Goal: Task Accomplishment & Management: Manage account settings

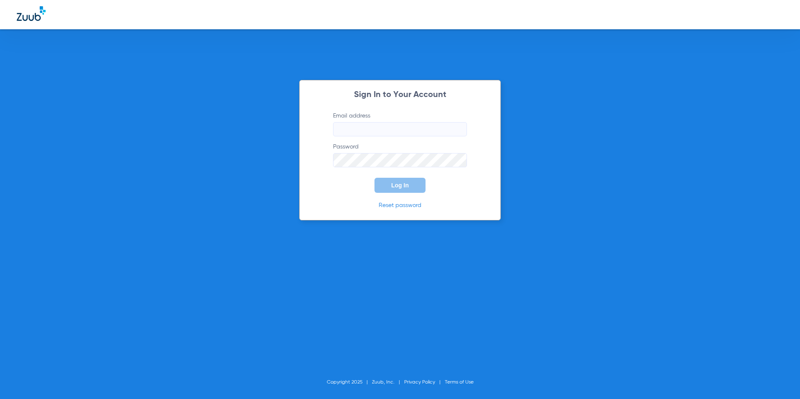
type input "[EMAIL_ADDRESS][DOMAIN_NAME]"
drag, startPoint x: 382, startPoint y: 183, endPoint x: 452, endPoint y: 192, distance: 70.9
click at [383, 183] on button "Log In" at bounding box center [400, 185] width 51 height 15
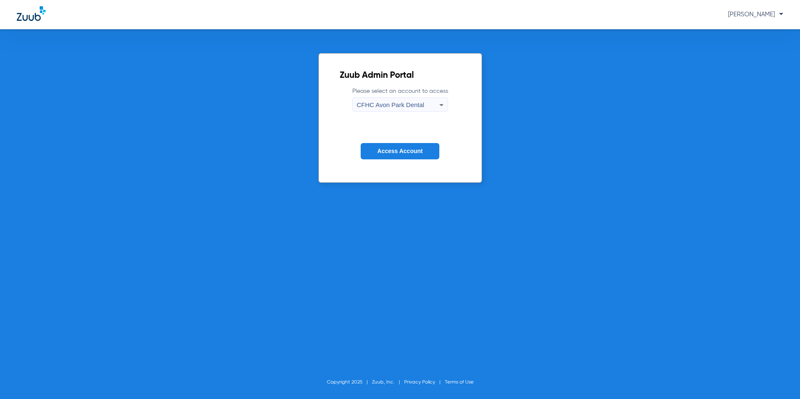
click at [408, 112] on div "CFHC Avon Park Dental" at bounding box center [398, 105] width 82 height 14
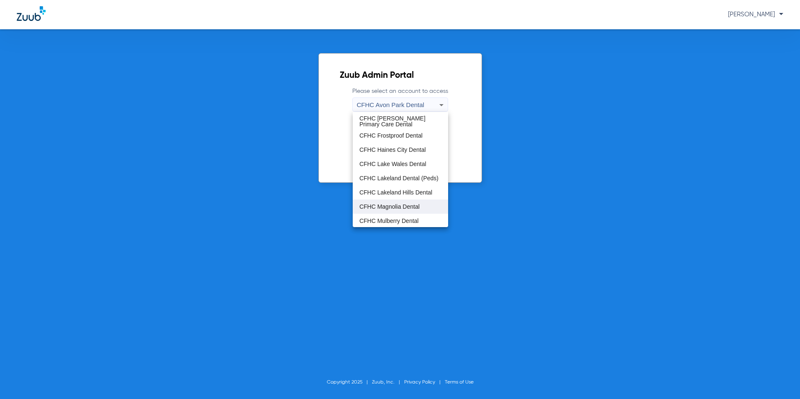
scroll to position [56, 0]
click at [386, 203] on span "CFHC Wauchula Primary Care Dental" at bounding box center [401, 206] width 82 height 12
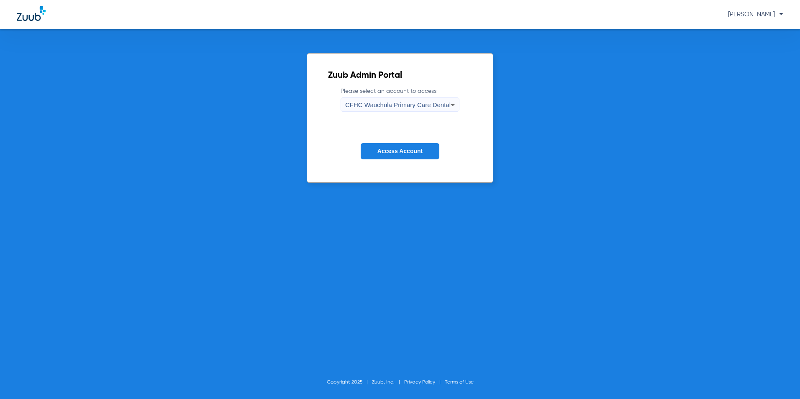
click at [412, 154] on span "Access Account" at bounding box center [400, 151] width 45 height 7
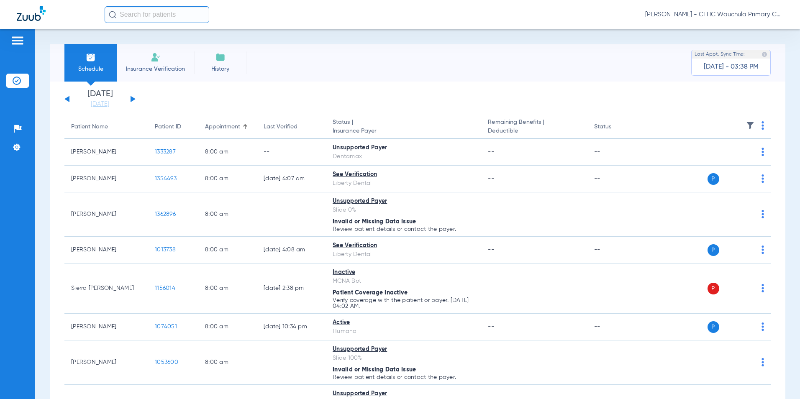
drag, startPoint x: 132, startPoint y: 99, endPoint x: 146, endPoint y: 130, distance: 34.1
click at [132, 99] on button at bounding box center [133, 99] width 5 height 6
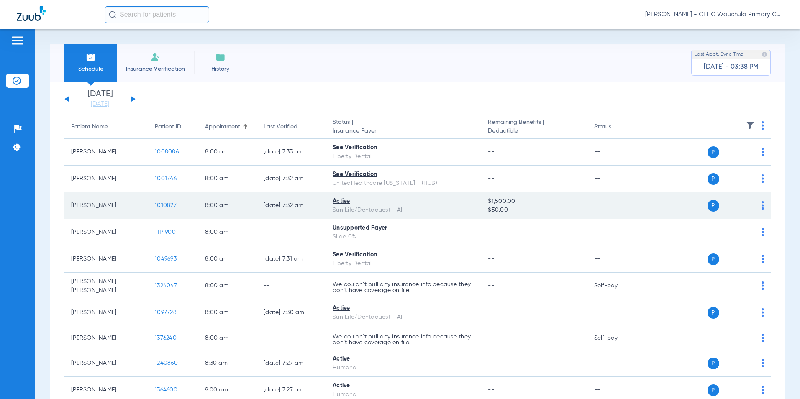
click at [171, 206] on span "1010827" at bounding box center [166, 206] width 22 height 6
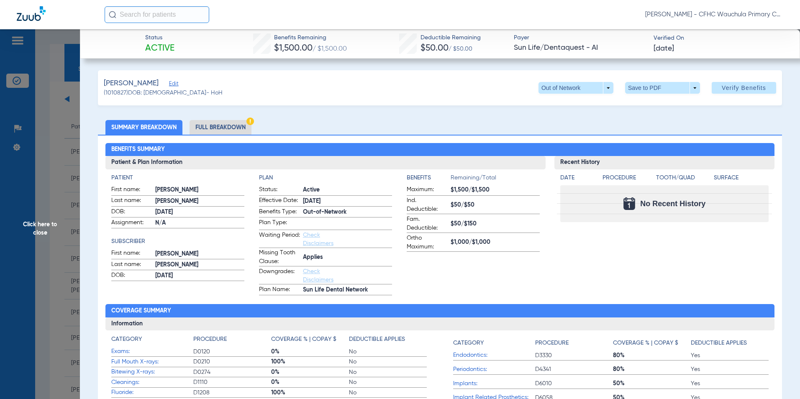
click at [218, 129] on li "Full Breakdown" at bounding box center [221, 127] width 62 height 15
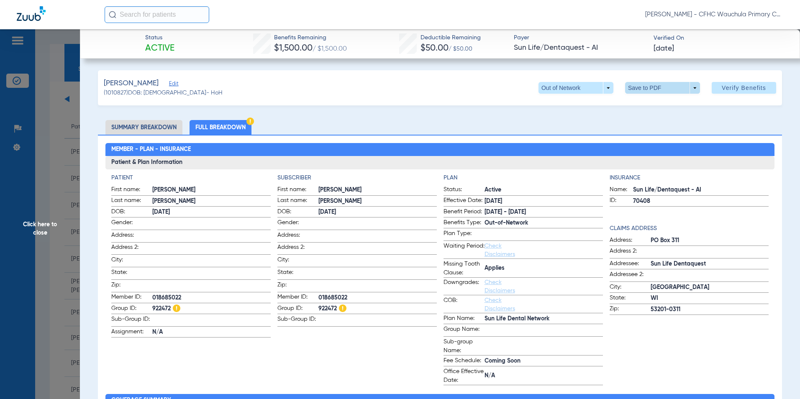
click at [645, 89] on span at bounding box center [662, 88] width 75 height 12
click at [646, 109] on button "insert_drive_file Save to PDF" at bounding box center [650, 104] width 63 height 17
drag, startPoint x: 40, startPoint y: 228, endPoint x: 67, endPoint y: 212, distance: 31.3
click at [40, 228] on span "Click here to close" at bounding box center [40, 228] width 80 height 399
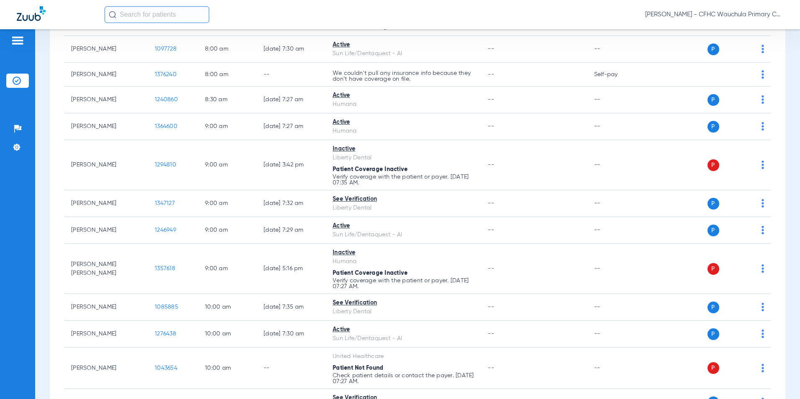
scroll to position [251, 0]
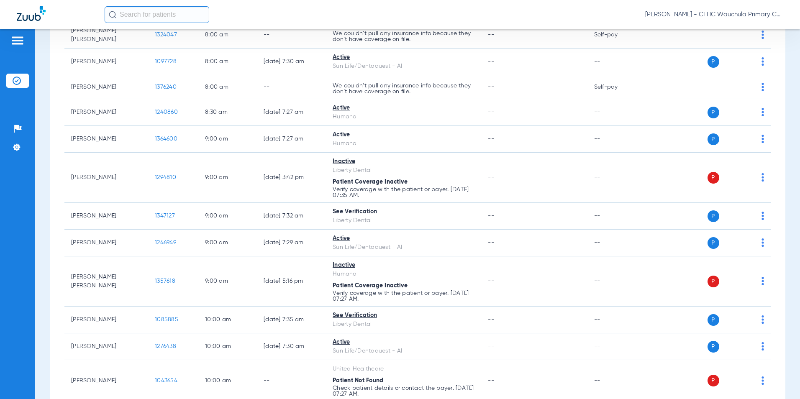
drag, startPoint x: 154, startPoint y: 18, endPoint x: 232, endPoint y: 23, distance: 78.0
click at [157, 17] on input "text" at bounding box center [157, 14] width 105 height 17
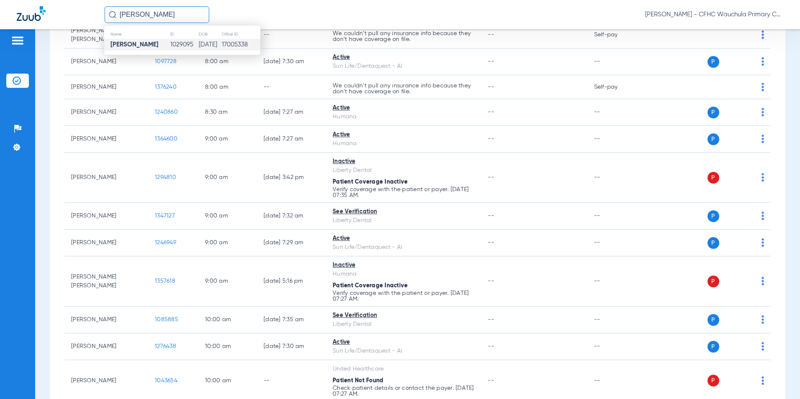
type input "[PERSON_NAME]"
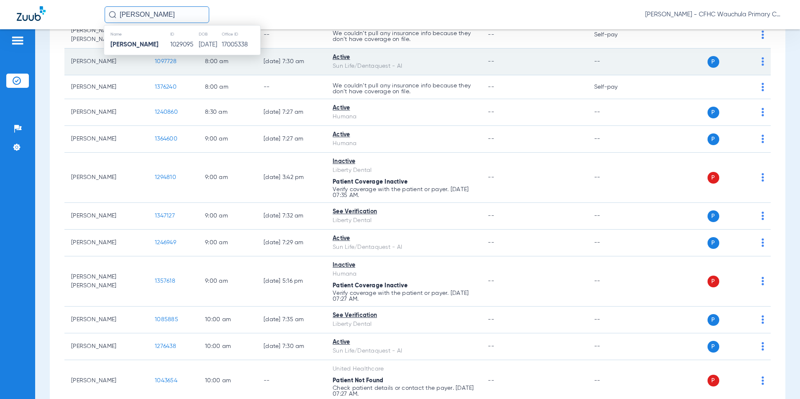
drag, startPoint x: 178, startPoint y: 42, endPoint x: 231, endPoint y: 69, distance: 59.3
click at [179, 42] on td "1029095" at bounding box center [184, 45] width 28 height 12
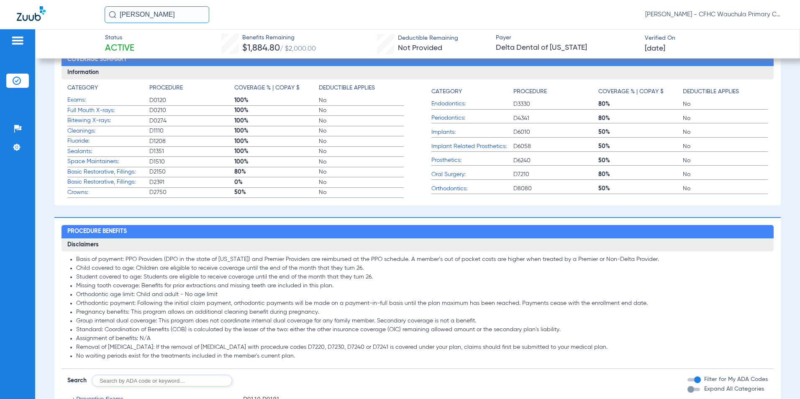
scroll to position [245, 0]
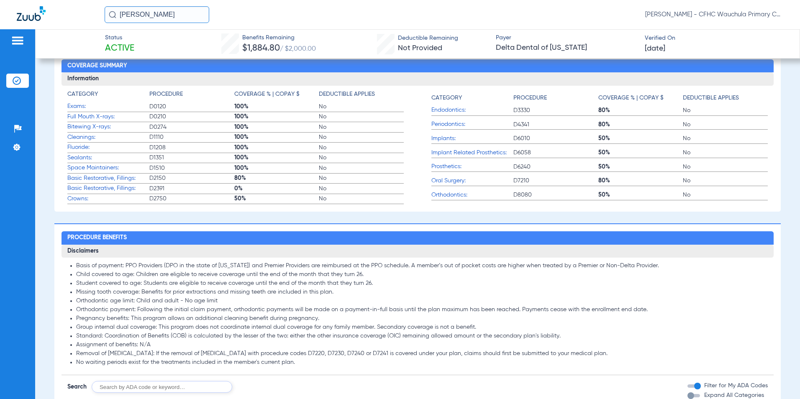
click at [18, 80] on img at bounding box center [17, 81] width 8 height 8
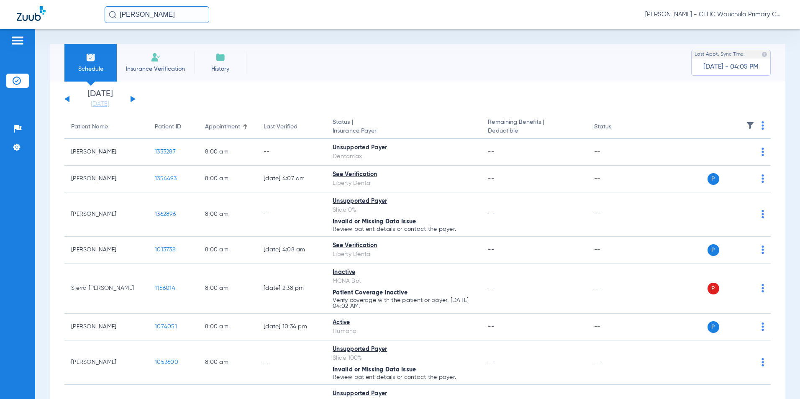
drag, startPoint x: 129, startPoint y: 100, endPoint x: 134, endPoint y: 103, distance: 5.5
click at [129, 100] on div "[DATE] [DATE] [DATE] [DATE] [DATE] [DATE] [DATE] [DATE] [DATE] [DATE] [DATE] [D…" at bounding box center [99, 99] width 71 height 18
click at [133, 98] on button at bounding box center [133, 99] width 5 height 6
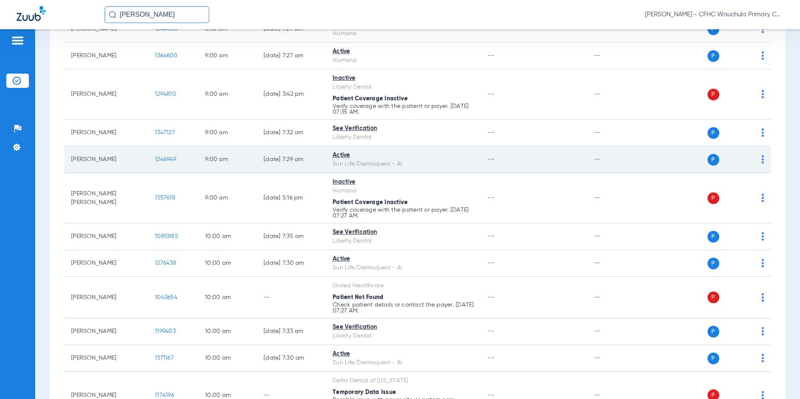
scroll to position [377, 0]
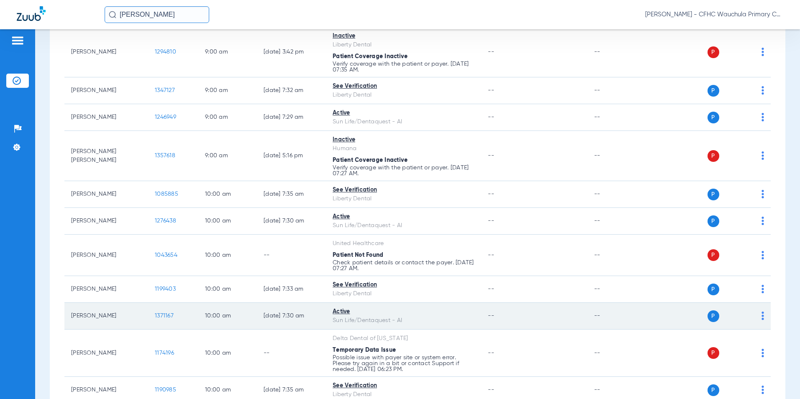
click at [157, 314] on span "1371167" at bounding box center [164, 316] width 19 height 6
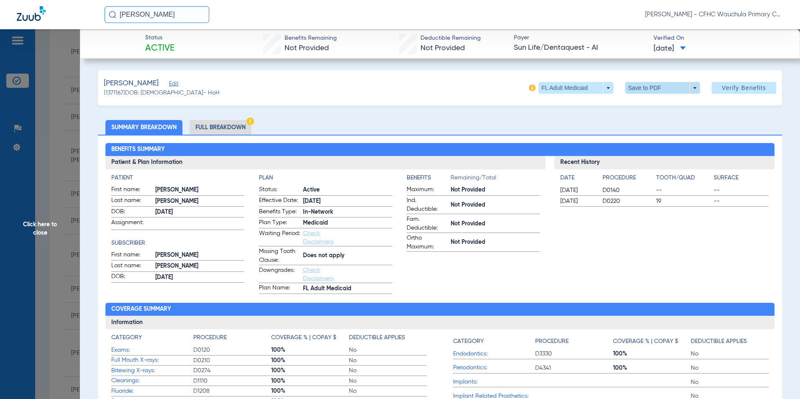
click at [654, 88] on span at bounding box center [663, 88] width 20 height 20
drag, startPoint x: 418, startPoint y: 97, endPoint x: 304, endPoint y: 127, distance: 117.5
click at [417, 97] on div at bounding box center [400, 199] width 800 height 399
click at [229, 126] on li "Full Breakdown" at bounding box center [221, 127] width 62 height 15
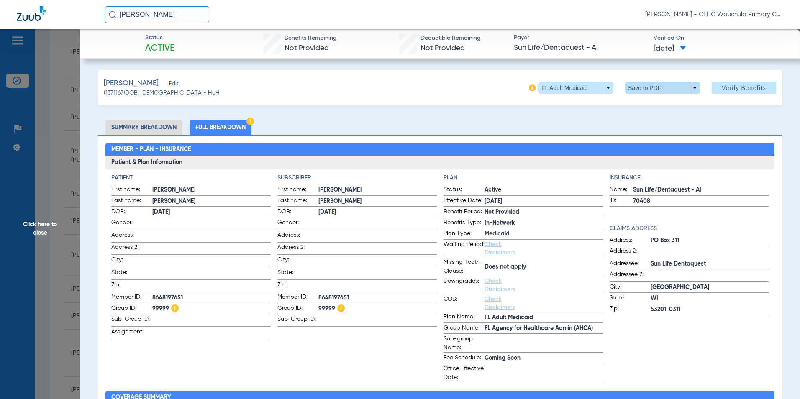
click at [640, 88] on span at bounding box center [662, 88] width 75 height 12
click at [661, 103] on span "Save to PDF" at bounding box center [659, 105] width 33 height 6
drag, startPoint x: 40, startPoint y: 222, endPoint x: 80, endPoint y: 205, distance: 43.5
click at [40, 222] on span "Click here to close" at bounding box center [40, 228] width 80 height 399
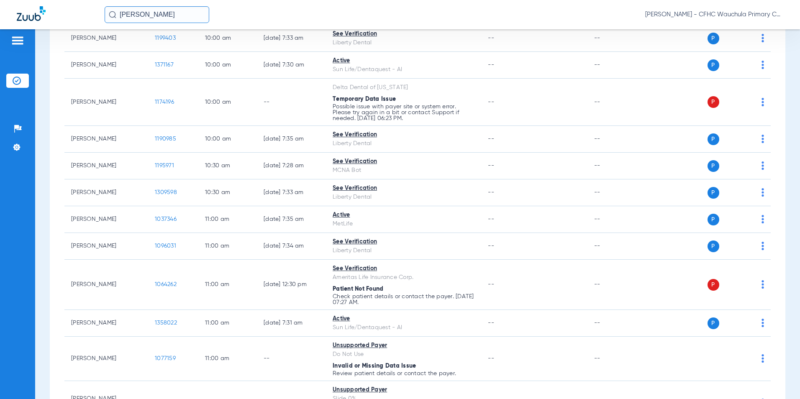
scroll to position [670, 0]
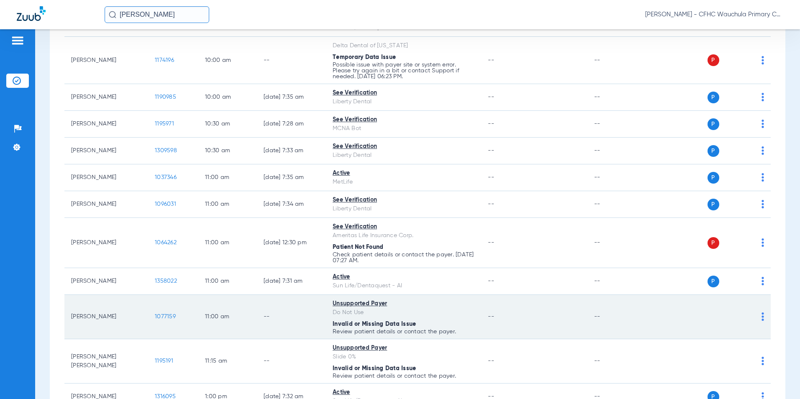
click at [162, 315] on span "1077159" at bounding box center [165, 317] width 21 height 6
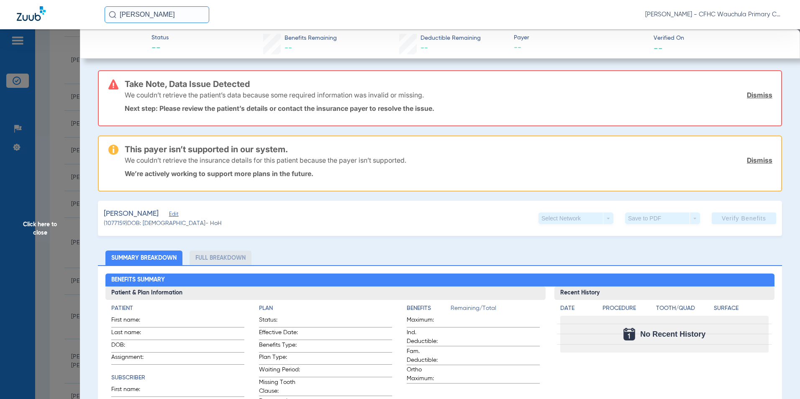
click at [169, 213] on span "Edit" at bounding box center [173, 215] width 8 height 8
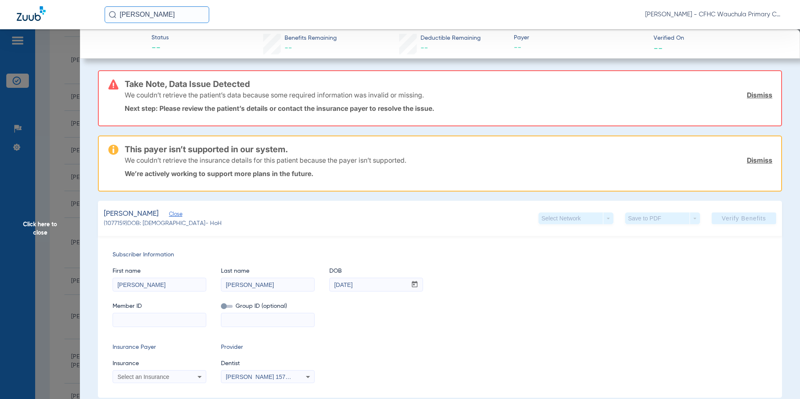
click at [144, 328] on div "Subscriber Information First name [PERSON_NAME] Last name [PERSON_NAME] mm / dd…" at bounding box center [440, 317] width 684 height 162
click at [156, 318] on input at bounding box center [159, 320] width 93 height 13
paste input "7557943741"
type input "7557943741"
click at [153, 372] on app-form-autocomplete "Insurance Select an Insurance" at bounding box center [160, 372] width 94 height 24
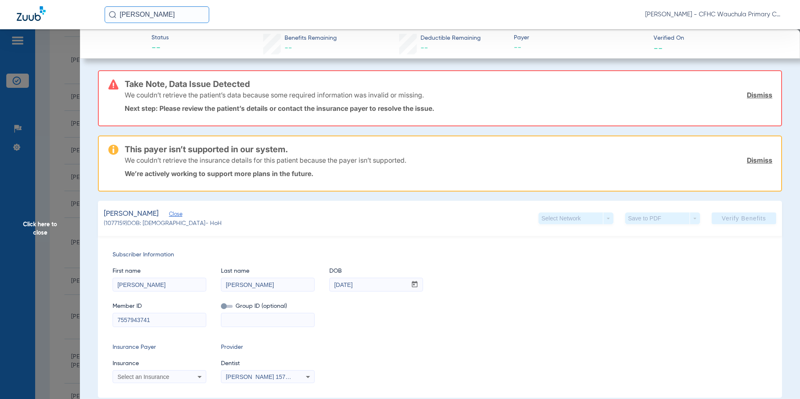
click at [154, 373] on div "Select an Insurance" at bounding box center [159, 377] width 93 height 10
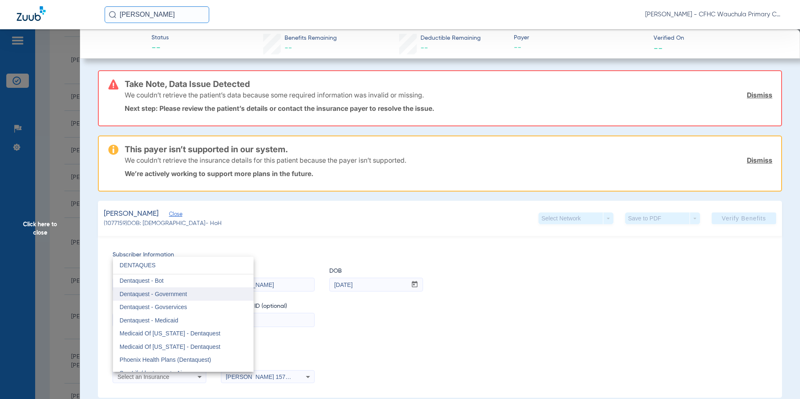
type input "DENTAQUES"
click at [166, 293] on span "Dentaquest - Government" at bounding box center [153, 294] width 67 height 7
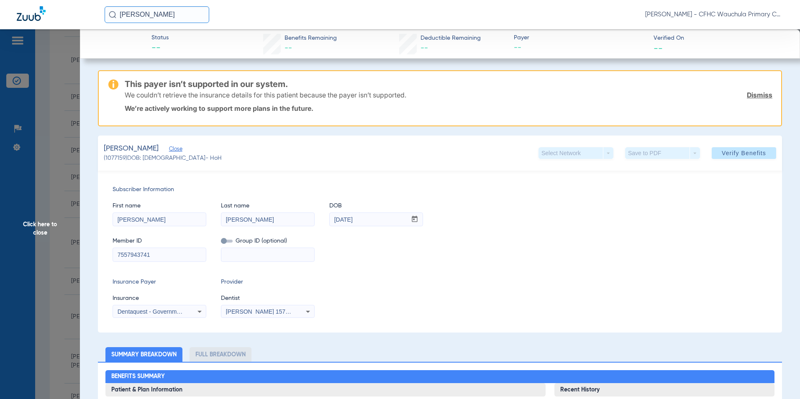
click at [427, 303] on div "Insurance Payer Insurance Dentaquest - Government Provider Dentist [PERSON_NAME…" at bounding box center [440, 298] width 655 height 40
click at [739, 152] on span "Verify Benefits" at bounding box center [744, 153] width 44 height 7
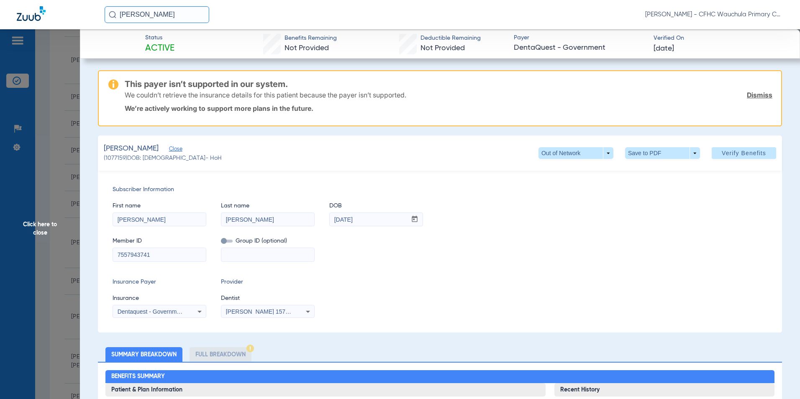
click at [608, 239] on div "Member ID 7557943741 Group ID (optional)" at bounding box center [440, 245] width 655 height 32
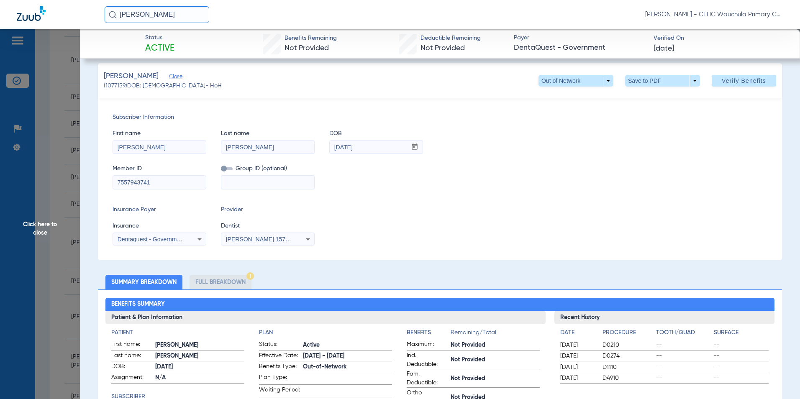
scroll to position [42, 0]
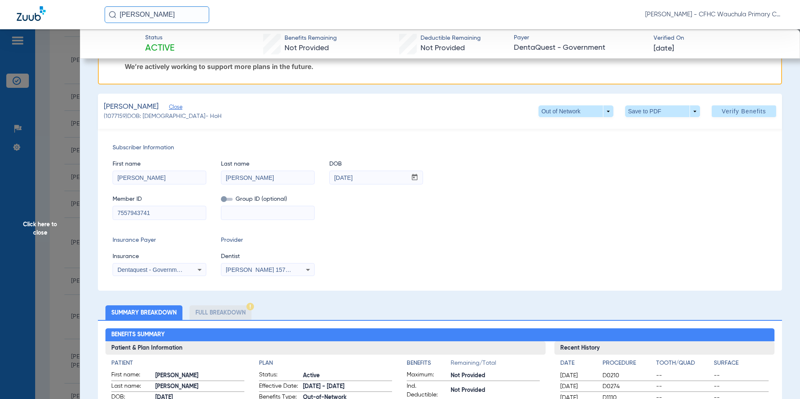
click at [216, 311] on li "Full Breakdown" at bounding box center [221, 313] width 62 height 15
click at [629, 113] on span at bounding box center [662, 111] width 75 height 12
click at [632, 129] on mat-icon "insert_drive_file" at bounding box center [631, 128] width 10 height 10
drag, startPoint x: 44, startPoint y: 234, endPoint x: 33, endPoint y: 238, distance: 11.8
click at [44, 233] on span "Click here to close" at bounding box center [40, 228] width 80 height 399
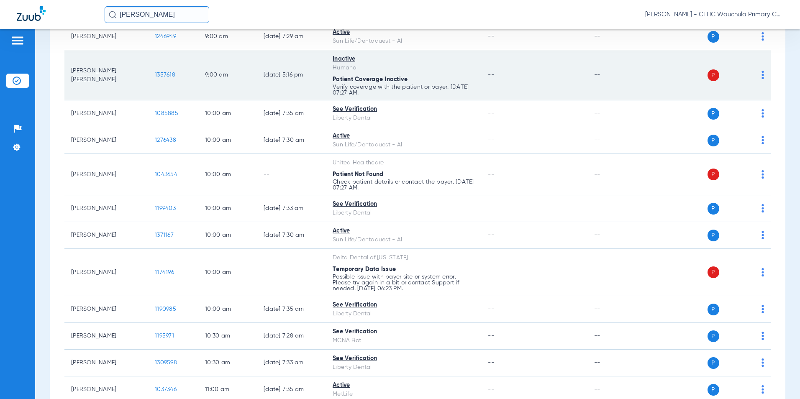
scroll to position [460, 0]
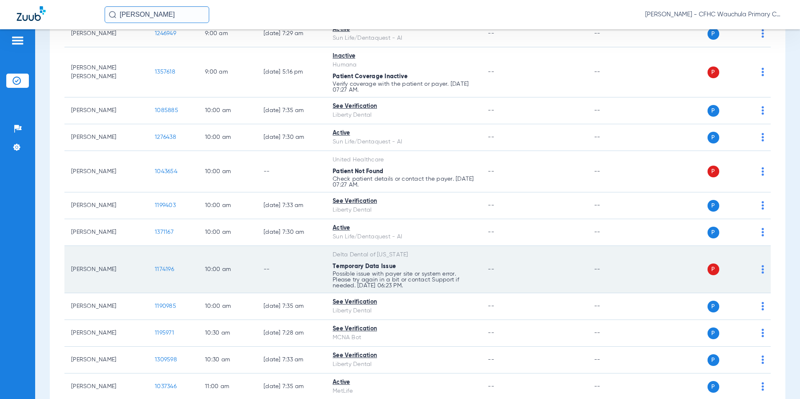
click at [167, 267] on span "1174196" at bounding box center [164, 270] width 19 height 6
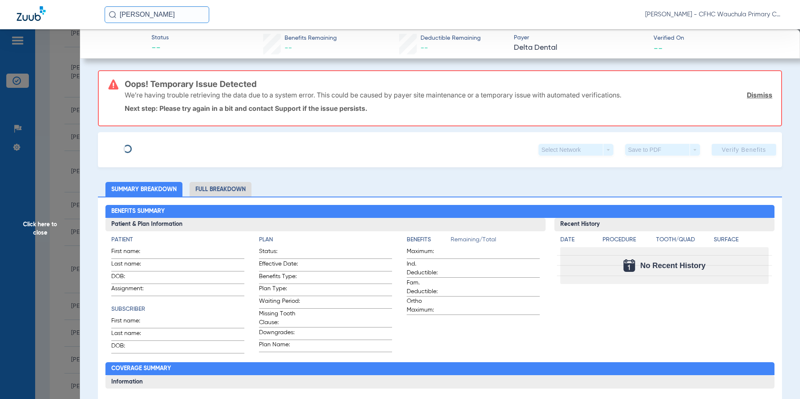
type input "[PERSON_NAME]"
type input "[DATE]"
type input "11550883W"
type input "80000001"
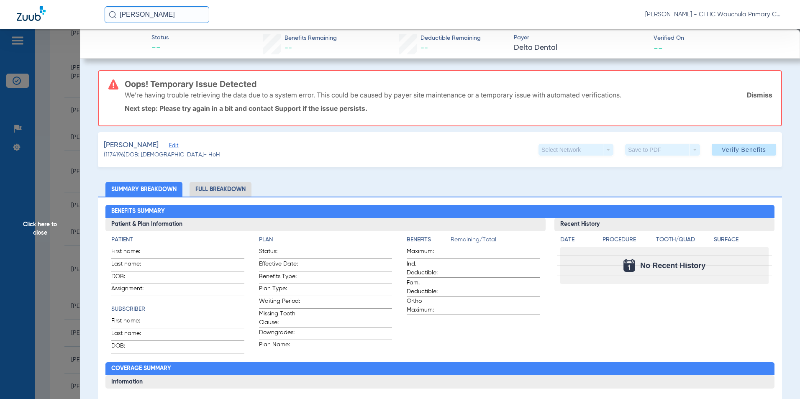
click at [169, 146] on span "Edit" at bounding box center [173, 147] width 8 height 8
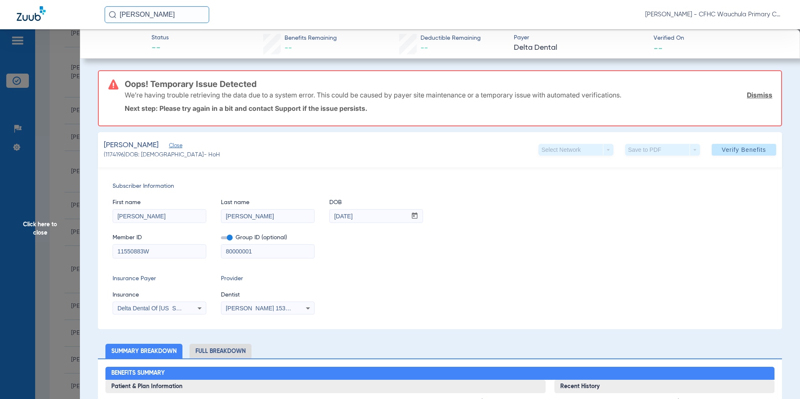
click at [393, 270] on div "Subscriber Information First name [PERSON_NAME] Last name [PERSON_NAME] mm / dd…" at bounding box center [440, 248] width 684 height 162
drag, startPoint x: 736, startPoint y: 149, endPoint x: 558, endPoint y: 258, distance: 208.9
click at [737, 149] on span "Verify Benefits" at bounding box center [744, 150] width 44 height 7
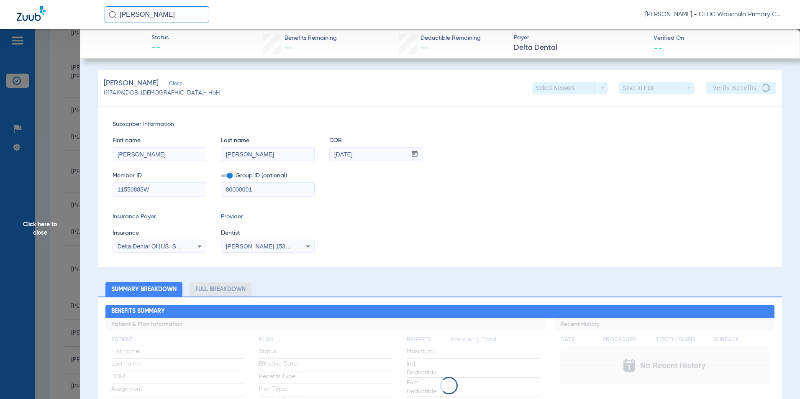
click at [41, 228] on span "Click here to close" at bounding box center [40, 228] width 80 height 399
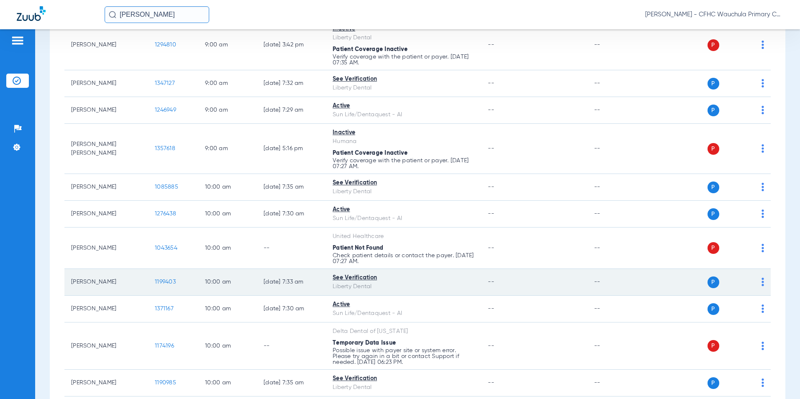
scroll to position [377, 0]
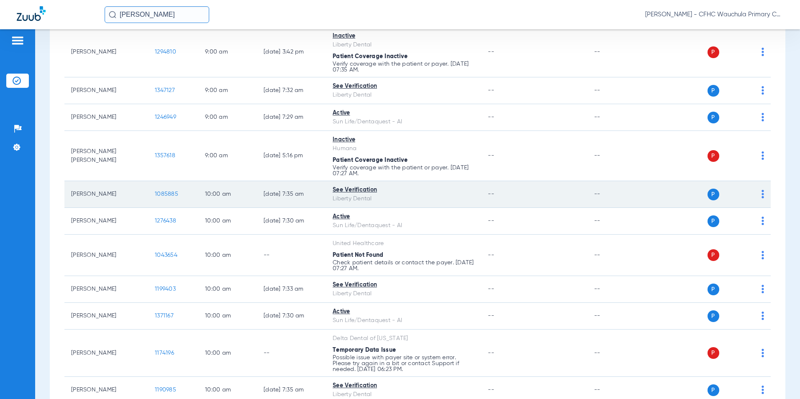
click at [162, 193] on span "1085885" at bounding box center [166, 194] width 23 height 6
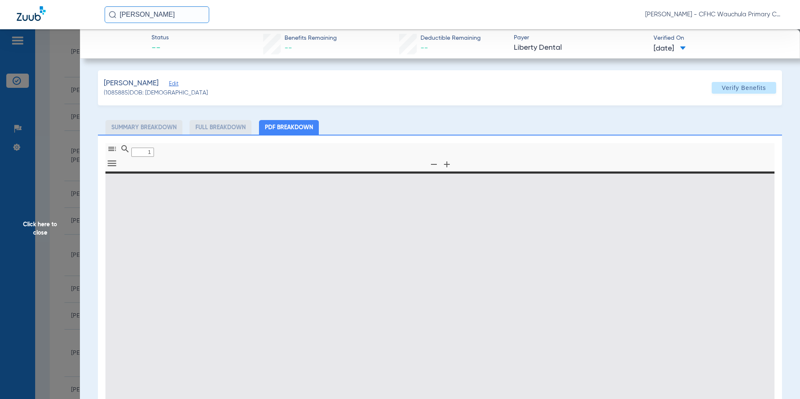
type input "0"
select select "page-width"
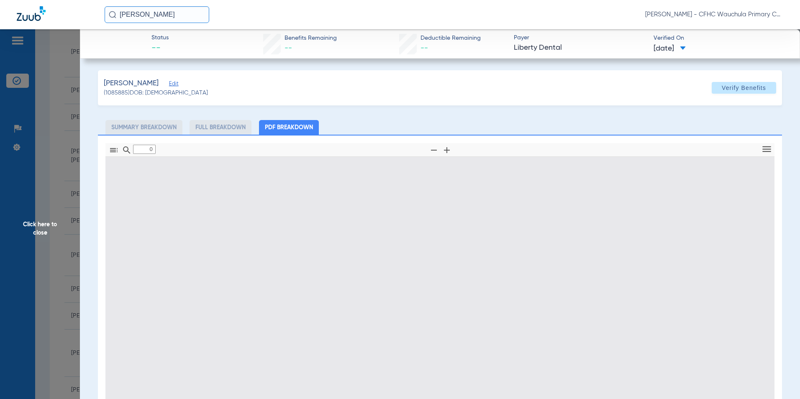
type input "1"
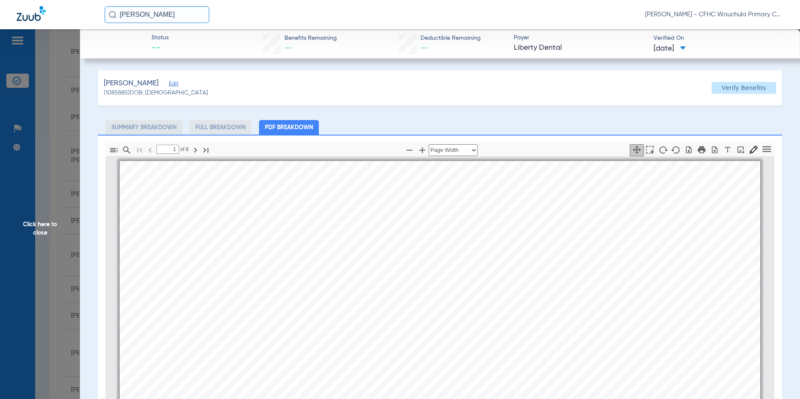
scroll to position [4, 0]
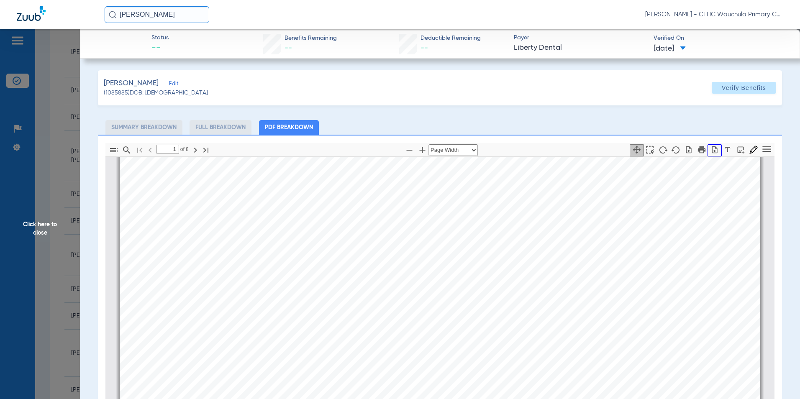
click at [711, 152] on icon "button" at bounding box center [715, 150] width 8 height 8
click at [30, 226] on span "Click here to close" at bounding box center [40, 228] width 80 height 399
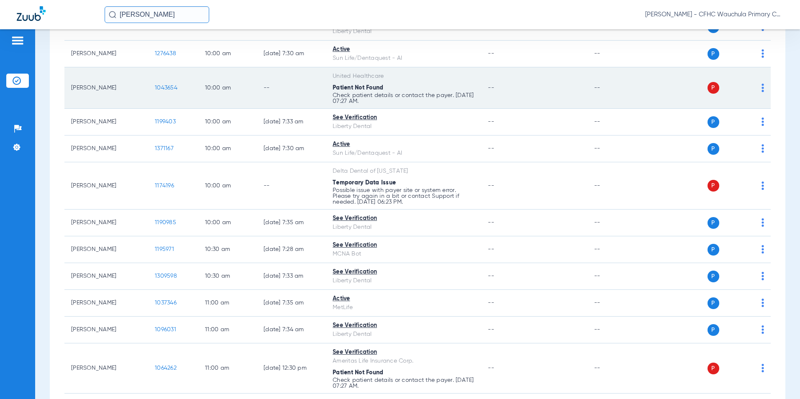
scroll to position [586, 0]
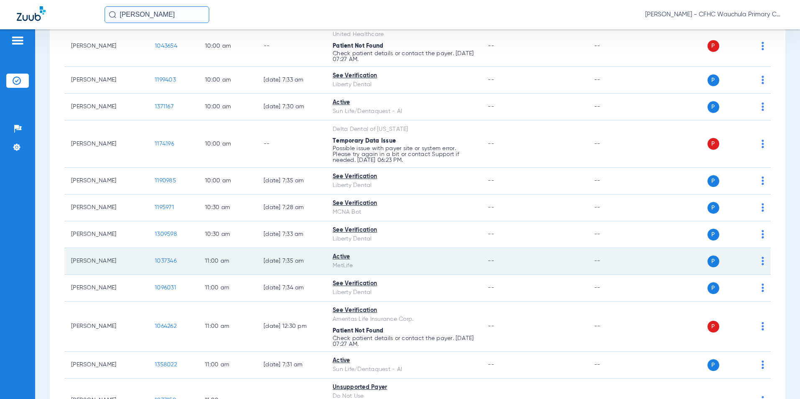
click at [161, 258] on span "1037346" at bounding box center [166, 261] width 22 height 6
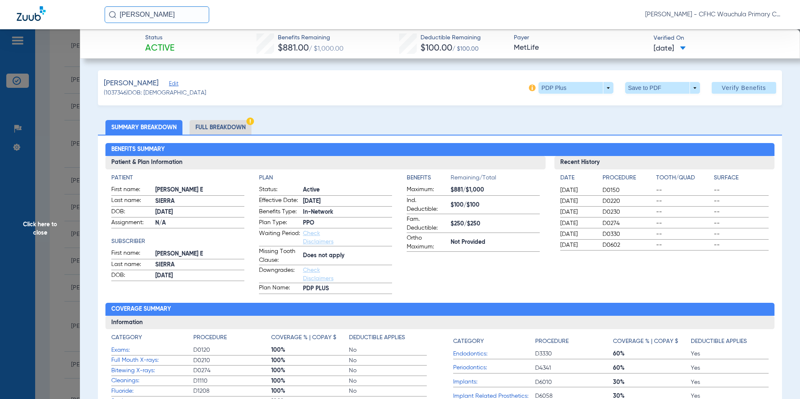
click at [46, 227] on span "Click here to close" at bounding box center [40, 228] width 80 height 399
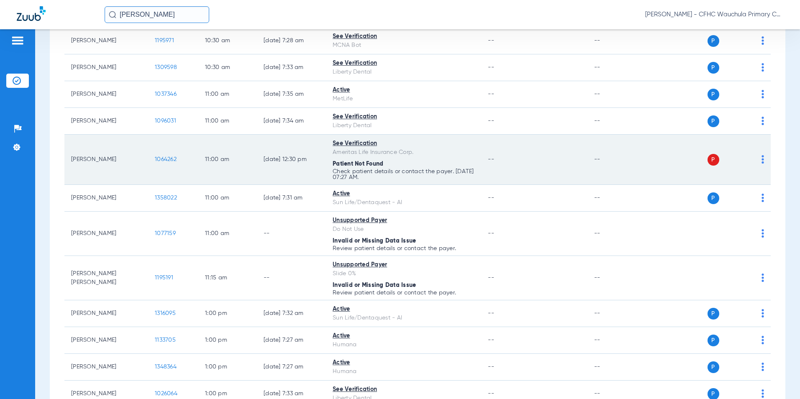
scroll to position [753, 0]
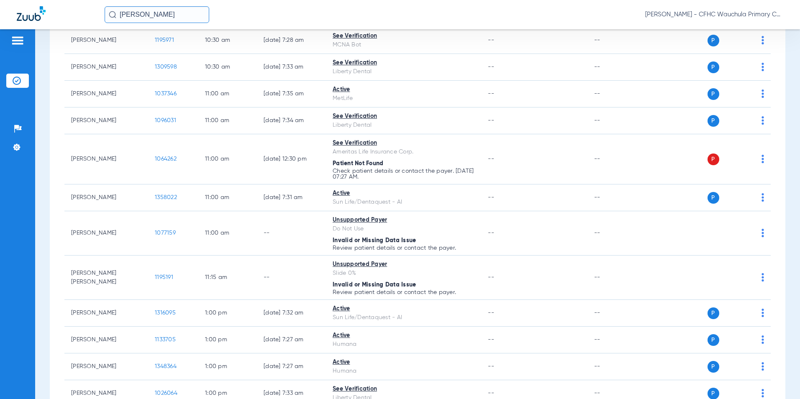
drag, startPoint x: 190, startPoint y: 15, endPoint x: 186, endPoint y: 17, distance: 4.4
click at [190, 15] on input "[PERSON_NAME]" at bounding box center [157, 14] width 105 height 17
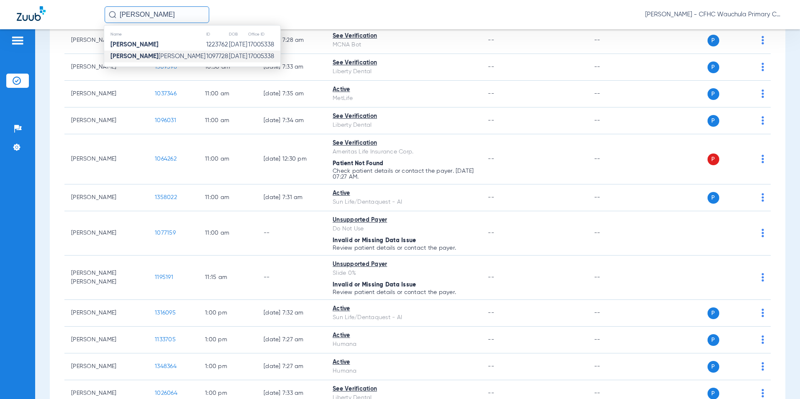
type input "[PERSON_NAME]"
click at [229, 56] on td "[DATE]" at bounding box center [238, 57] width 19 height 12
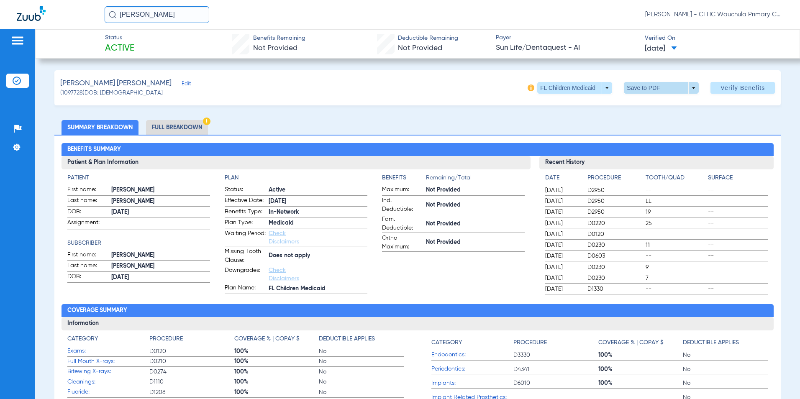
click at [655, 86] on span at bounding box center [662, 88] width 20 height 20
click at [641, 103] on button "insert_drive_file Save to PDF" at bounding box center [650, 104] width 63 height 17
click at [187, 123] on li "Full Breakdown" at bounding box center [177, 127] width 62 height 15
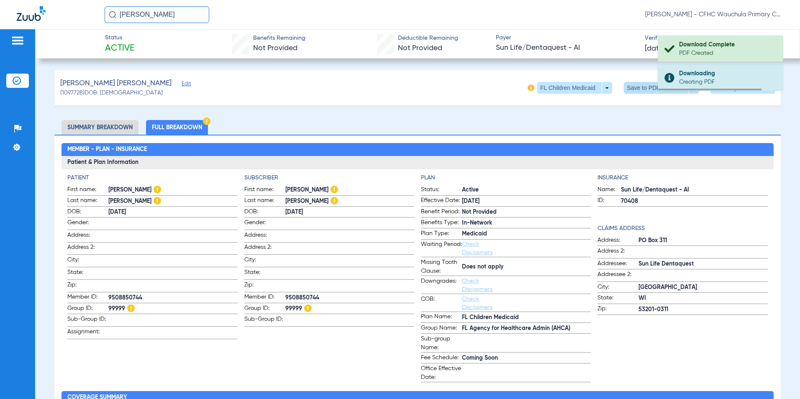
click at [652, 87] on span at bounding box center [662, 88] width 20 height 20
click at [641, 105] on button "insert_drive_file Save to PDF" at bounding box center [650, 104] width 63 height 17
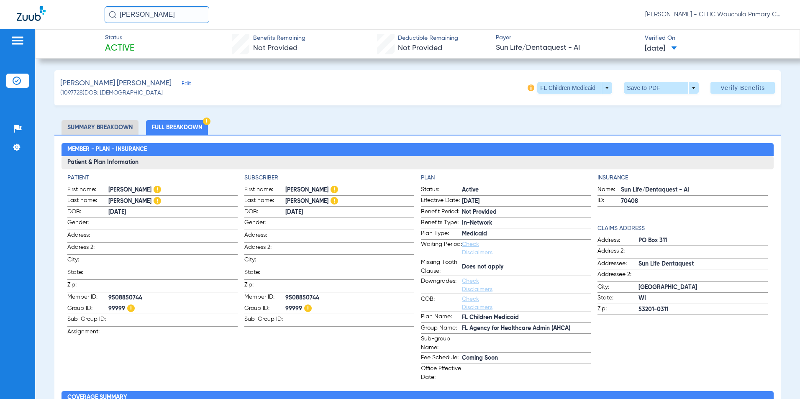
click at [306, 100] on div "[PERSON_NAME] [PERSON_NAME] (1097728) DOB: [DEMOGRAPHIC_DATA] FL Children Medic…" at bounding box center [417, 87] width 727 height 35
drag, startPoint x: 8, startPoint y: 81, endPoint x: 34, endPoint y: 86, distance: 26.8
click at [8, 81] on li "Insurance Verification" at bounding box center [17, 81] width 23 height 14
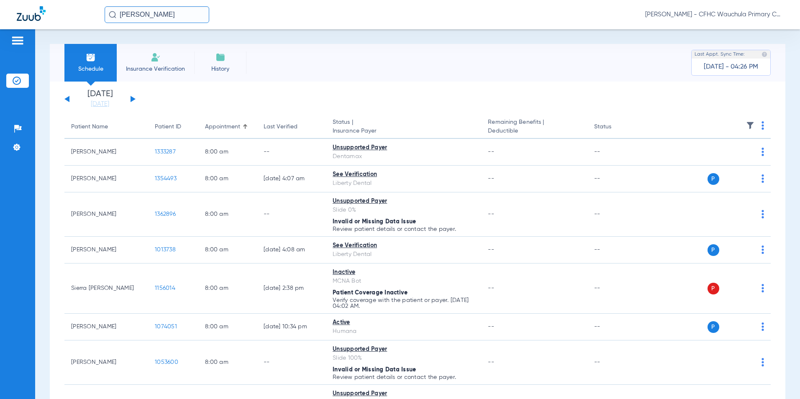
click at [133, 98] on button at bounding box center [133, 99] width 5 height 6
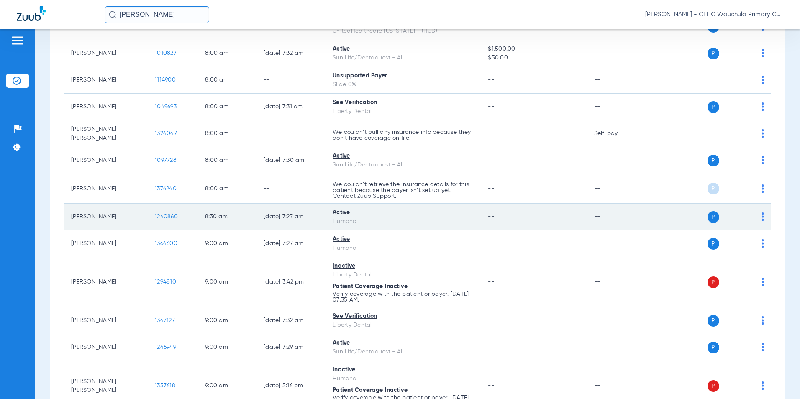
scroll to position [167, 0]
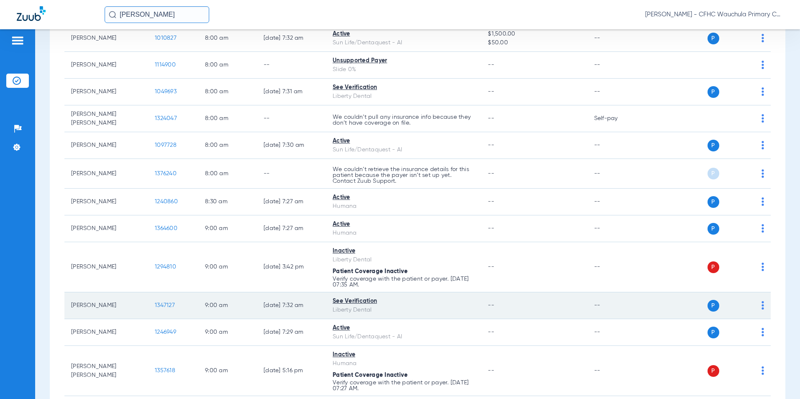
click at [167, 303] on span "1347127" at bounding box center [165, 306] width 20 height 6
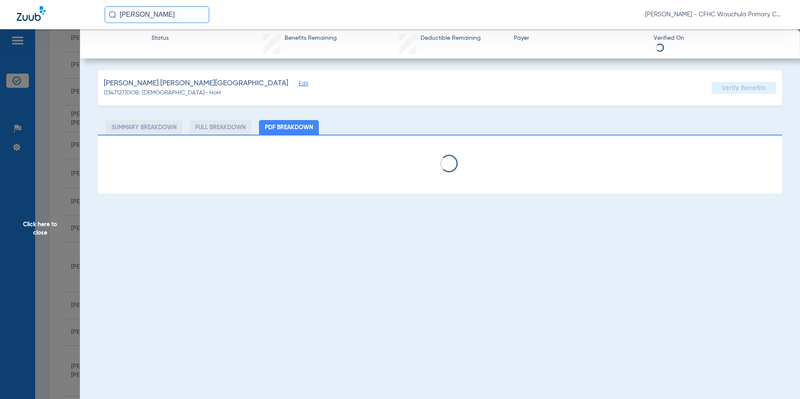
select select "page-width"
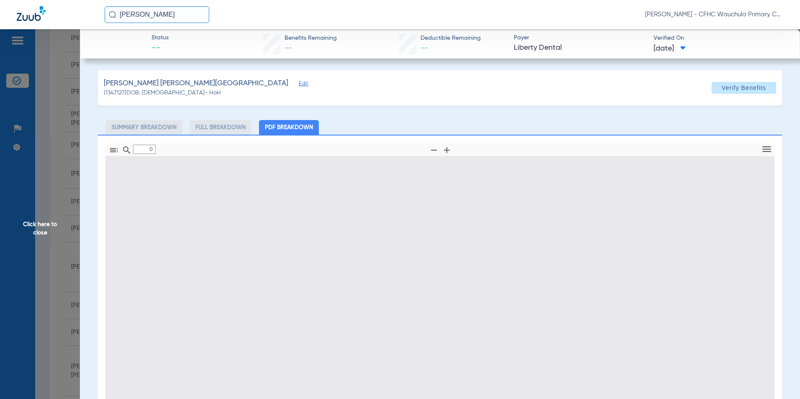
type input "1"
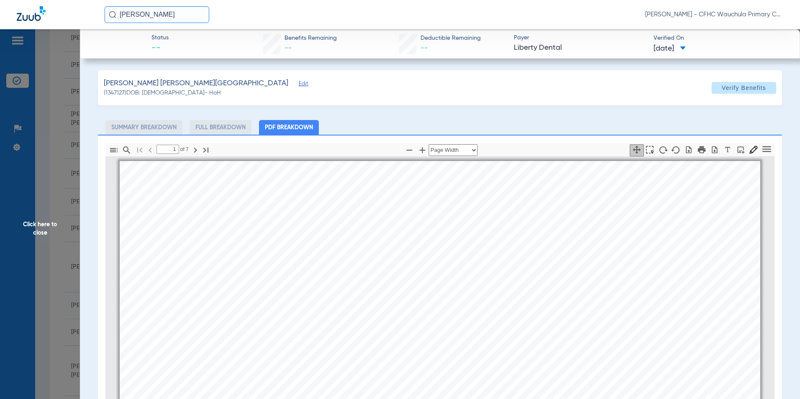
scroll to position [4, 0]
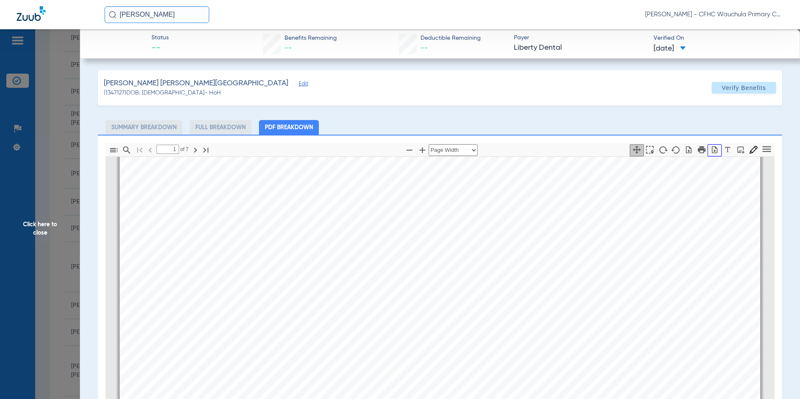
drag, startPoint x: 710, startPoint y: 149, endPoint x: 675, endPoint y: 172, distance: 42.0
click at [712, 149] on icon "button" at bounding box center [714, 149] width 5 height 7
drag, startPoint x: 45, startPoint y: 231, endPoint x: 4, endPoint y: 196, distance: 54.0
click at [44, 231] on span "Click here to close" at bounding box center [40, 228] width 80 height 399
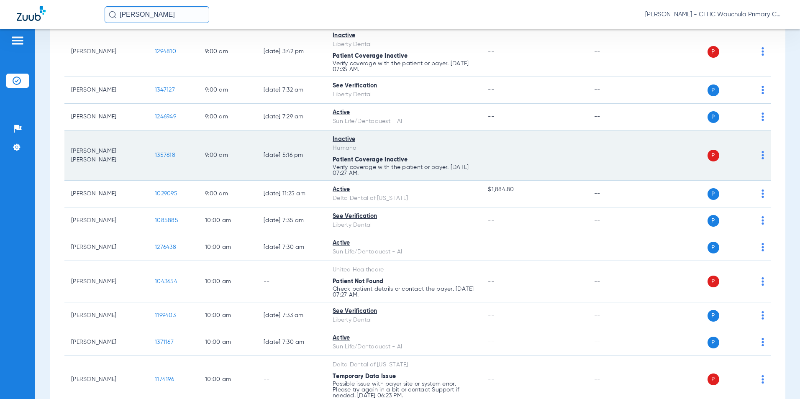
scroll to position [502, 0]
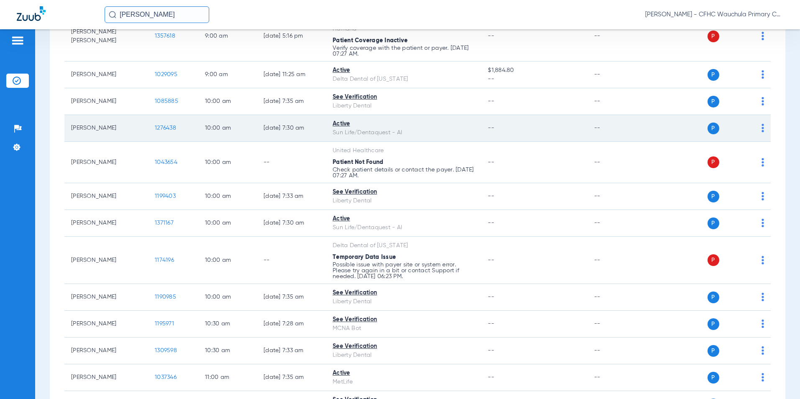
click at [167, 125] on span "1276438" at bounding box center [165, 128] width 21 height 6
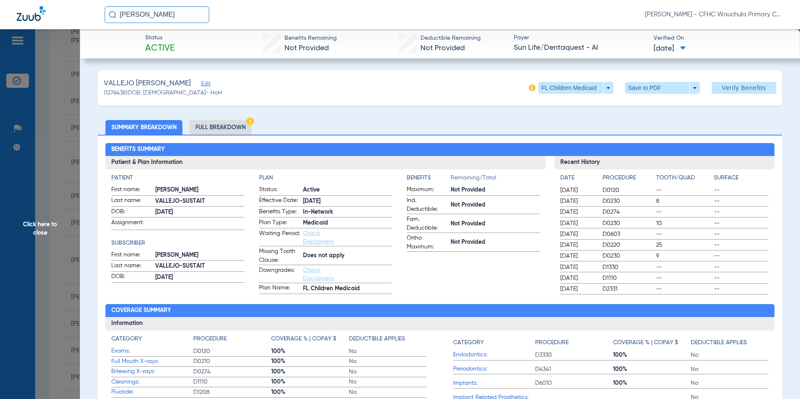
click at [230, 129] on li "Full Breakdown" at bounding box center [221, 127] width 62 height 15
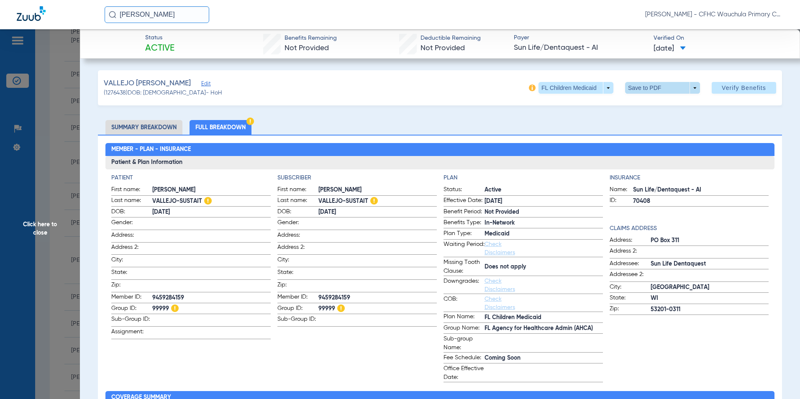
click at [653, 91] on span at bounding box center [663, 88] width 20 height 20
drag, startPoint x: 634, startPoint y: 106, endPoint x: 672, endPoint y: 126, distance: 42.7
click at [634, 106] on mat-icon "insert_drive_file" at bounding box center [631, 105] width 10 height 10
click at [36, 224] on span "Click here to close" at bounding box center [40, 228] width 80 height 399
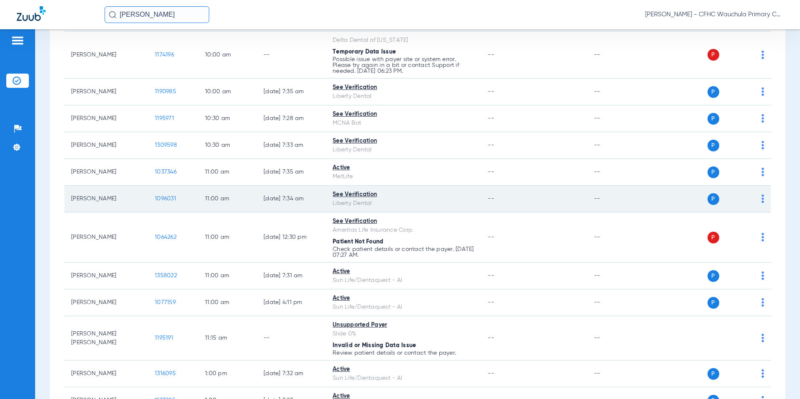
scroll to position [628, 0]
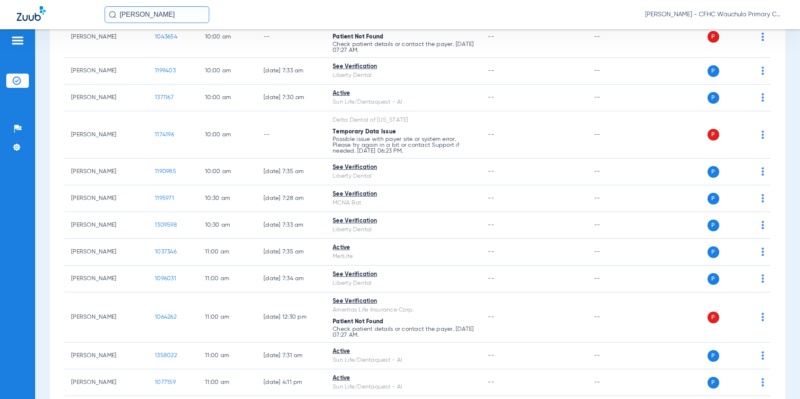
drag, startPoint x: 188, startPoint y: 13, endPoint x: 105, endPoint y: 13, distance: 82.5
click at [105, 13] on input "[PERSON_NAME]" at bounding box center [157, 14] width 105 height 17
type input "[PERSON_NAME]"
click at [178, 46] on td "1107132" at bounding box center [184, 45] width 25 height 12
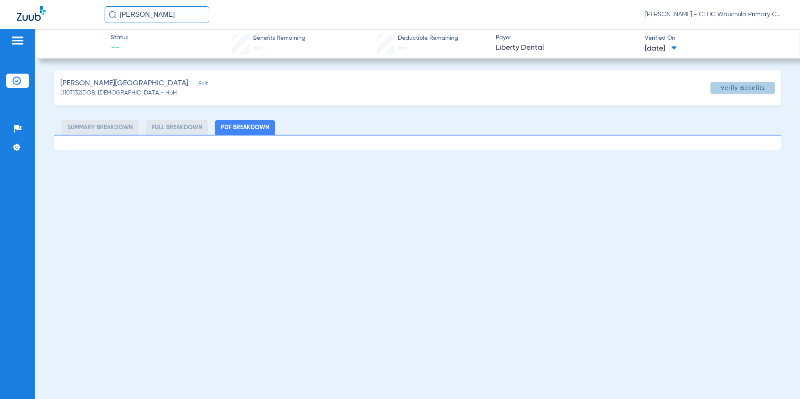
drag, startPoint x: 729, startPoint y: 90, endPoint x: 695, endPoint y: 116, distance: 42.4
click at [729, 90] on span "Verify Benefits" at bounding box center [743, 88] width 44 height 7
click at [198, 85] on span "Edit" at bounding box center [202, 85] width 8 height 8
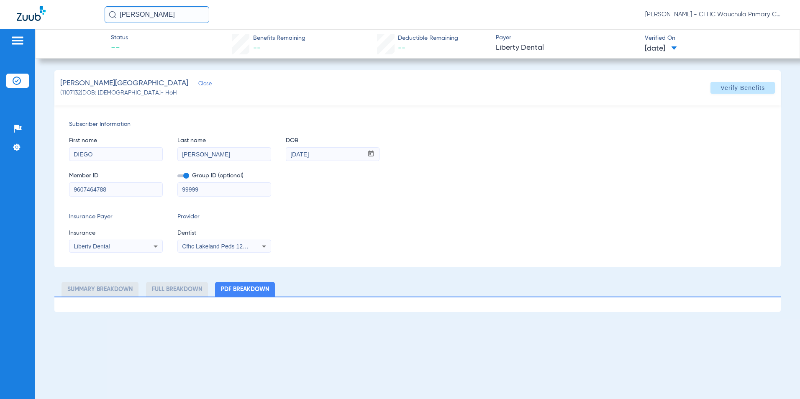
click at [236, 245] on span "Cfhc Lakeland Peds 1205336690" at bounding box center [225, 246] width 87 height 7
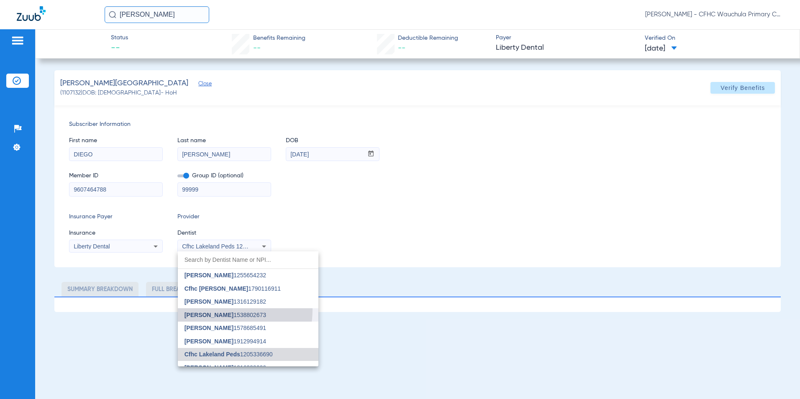
click at [215, 310] on mat-option "[PERSON_NAME] 1538802673" at bounding box center [248, 314] width 141 height 13
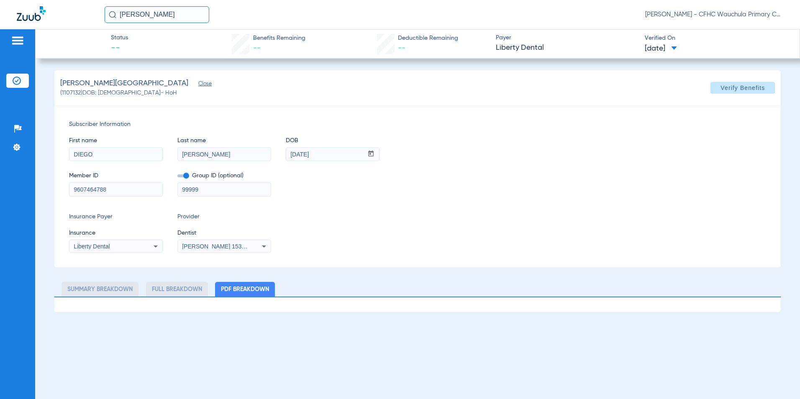
click at [381, 220] on div "Insurance Payer Insurance Liberty Dental Provider Dentist [PERSON_NAME] 1538802…" at bounding box center [418, 233] width 698 height 40
click at [182, 175] on span at bounding box center [183, 176] width 12 height 3
click at [177, 177] on input "checkbox" at bounding box center [177, 177] width 0 height 0
click at [340, 185] on div "Member ID 9607464788 Group ID (optional) 99999" at bounding box center [418, 180] width 698 height 32
click at [732, 88] on span "Verify Benefits" at bounding box center [743, 88] width 44 height 7
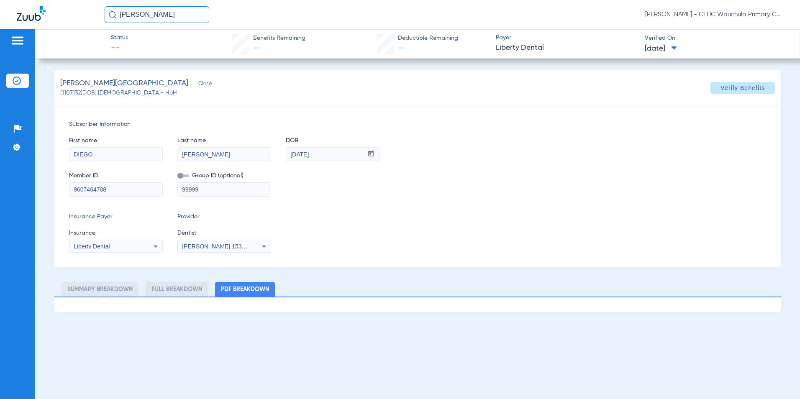
drag, startPoint x: 614, startPoint y: 98, endPoint x: 602, endPoint y: 103, distance: 12.6
click at [613, 98] on div "[PERSON_NAME] (1107132) DOB: [DEMOGRAPHIC_DATA] - HoH Verify Benefits" at bounding box center [417, 87] width 727 height 35
click at [15, 77] on img at bounding box center [17, 81] width 8 height 8
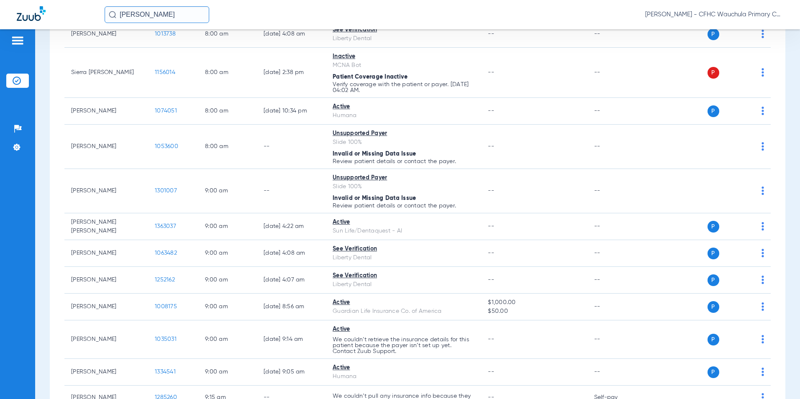
scroll to position [209, 0]
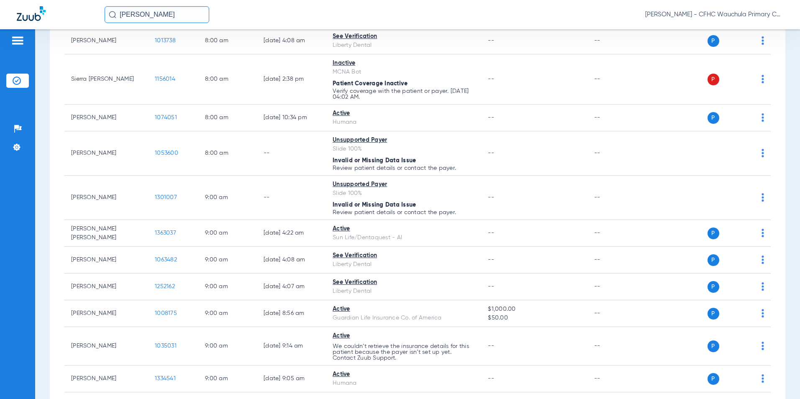
click at [172, 20] on input "[PERSON_NAME]" at bounding box center [157, 14] width 105 height 17
click at [152, 46] on td "[PERSON_NAME]" at bounding box center [137, 45] width 67 height 12
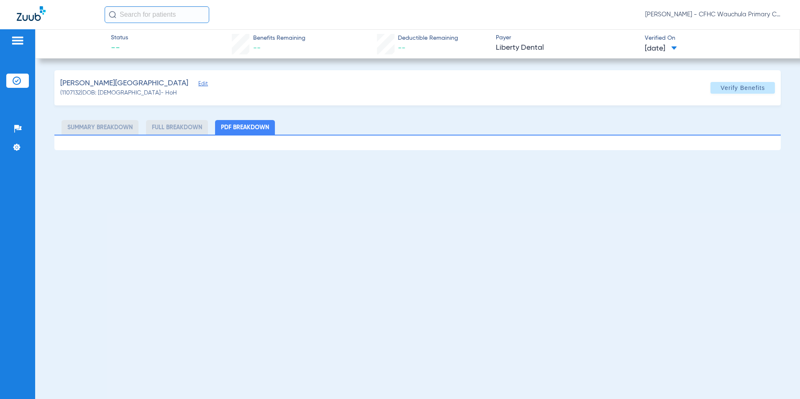
click at [16, 75] on li "Insurance Verification" at bounding box center [17, 81] width 23 height 14
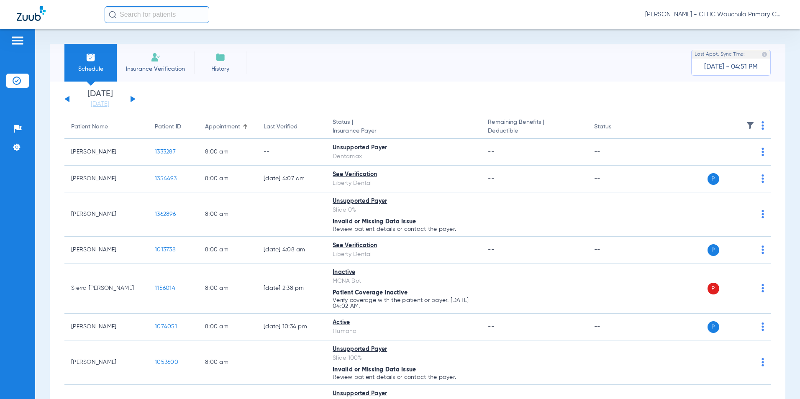
click at [131, 98] on button at bounding box center [133, 99] width 5 height 6
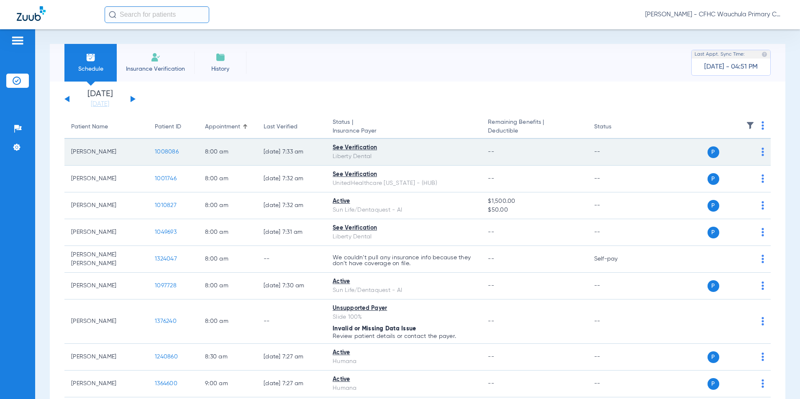
click at [173, 153] on span "1008086" at bounding box center [167, 152] width 24 height 6
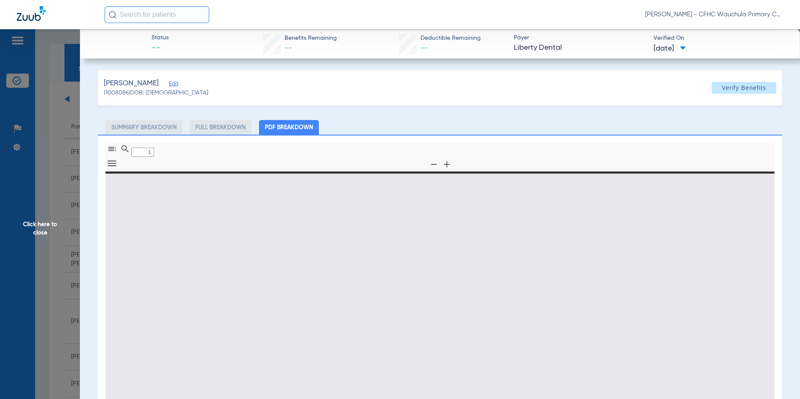
type input "0"
select select "page-width"
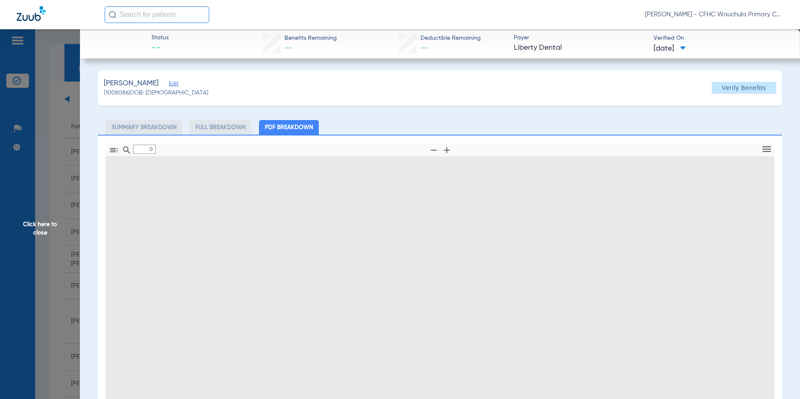
type input "1"
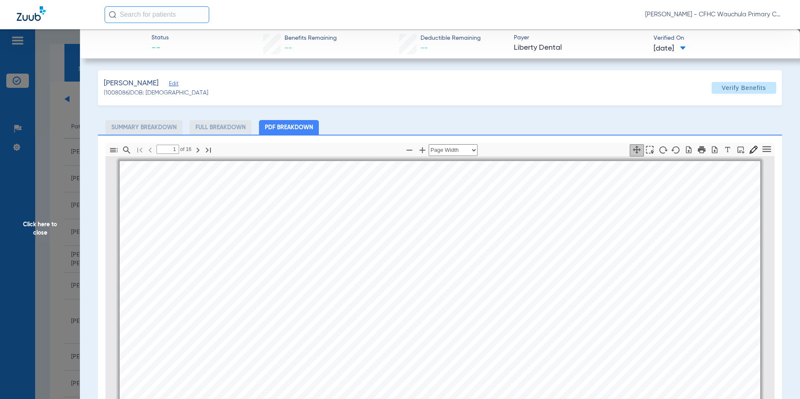
scroll to position [4, 0]
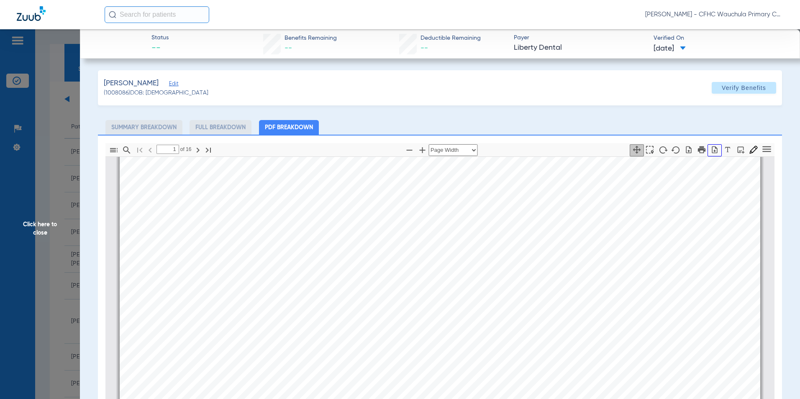
click at [711, 150] on icon "button" at bounding box center [715, 150] width 8 height 8
click at [43, 221] on span "Click here to close" at bounding box center [40, 228] width 80 height 399
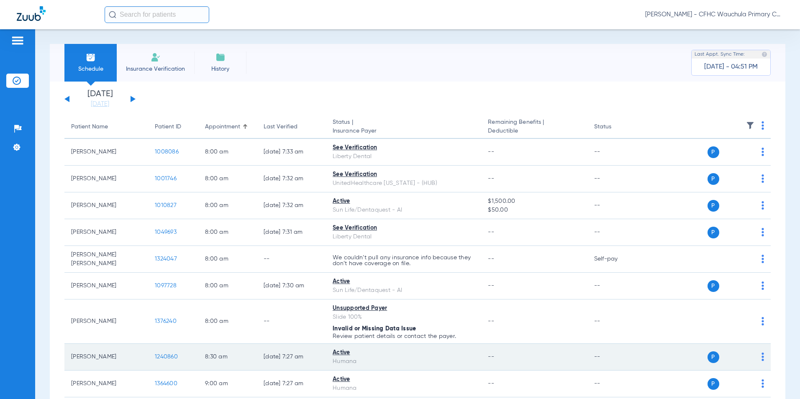
click at [162, 354] on span "1240860" at bounding box center [166, 357] width 23 height 6
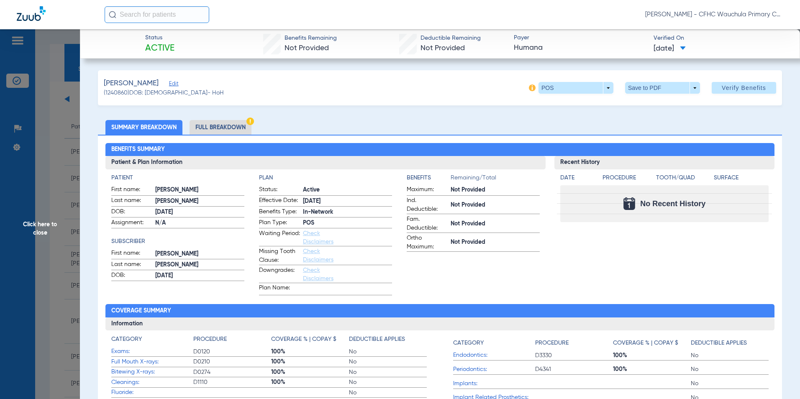
click at [217, 124] on li "Full Breakdown" at bounding box center [221, 127] width 62 height 15
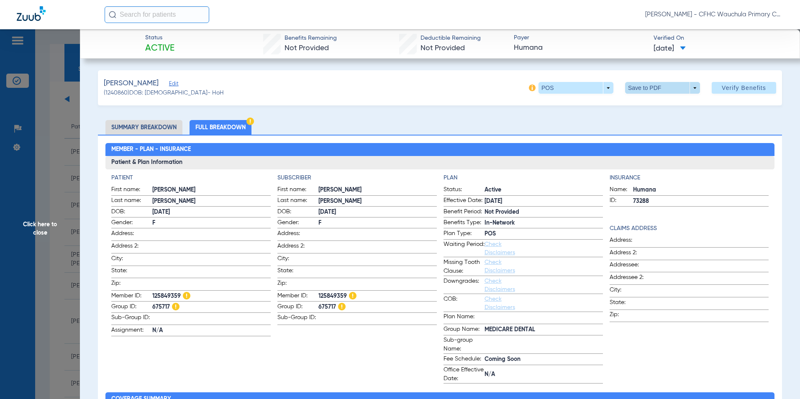
click at [653, 89] on span at bounding box center [663, 88] width 20 height 20
click at [648, 108] on span "Save to PDF" at bounding box center [659, 105] width 33 height 6
click at [39, 226] on span "Click here to close" at bounding box center [40, 228] width 80 height 399
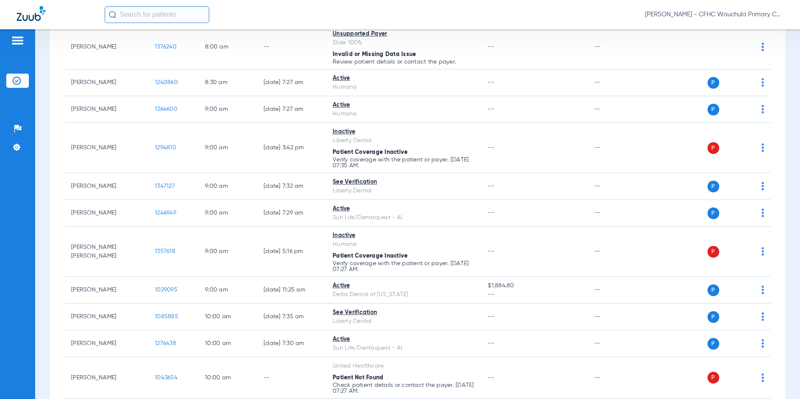
scroll to position [293, 0]
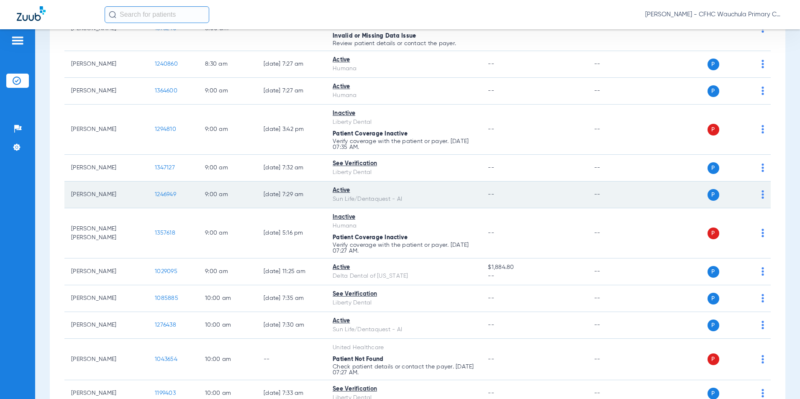
click at [164, 193] on span "1246949" at bounding box center [165, 195] width 21 height 6
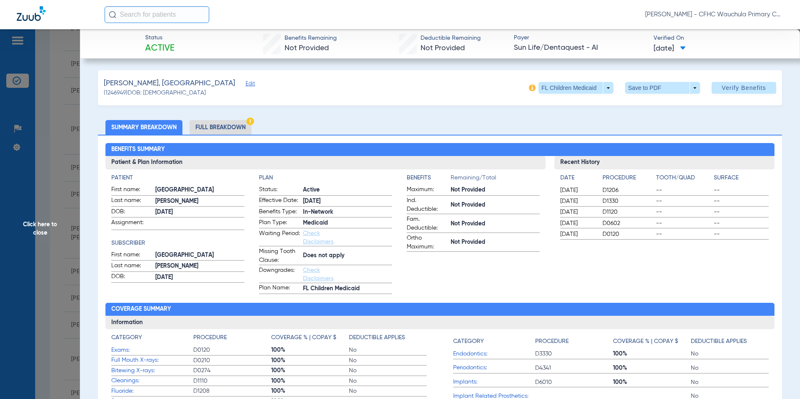
click at [226, 128] on li "Full Breakdown" at bounding box center [221, 127] width 62 height 15
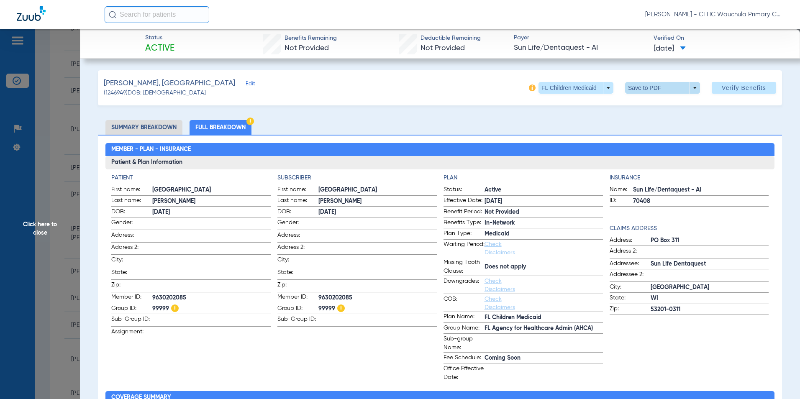
click at [644, 88] on span at bounding box center [662, 88] width 75 height 12
click at [638, 107] on button "insert_drive_file Save to PDF" at bounding box center [650, 104] width 63 height 17
click at [31, 223] on span "Click here to close" at bounding box center [40, 228] width 80 height 399
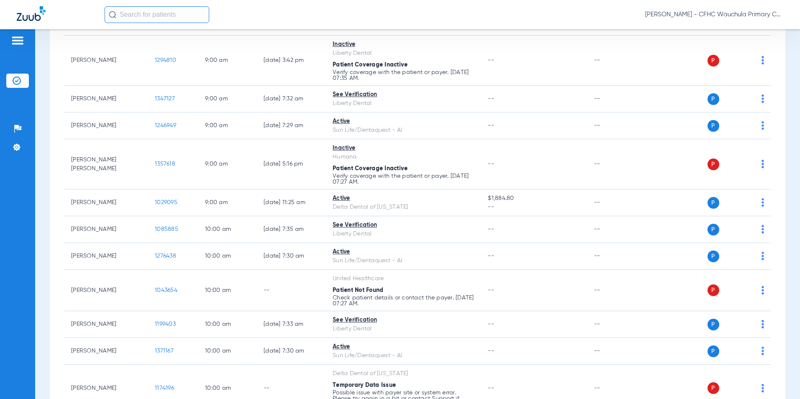
scroll to position [377, 0]
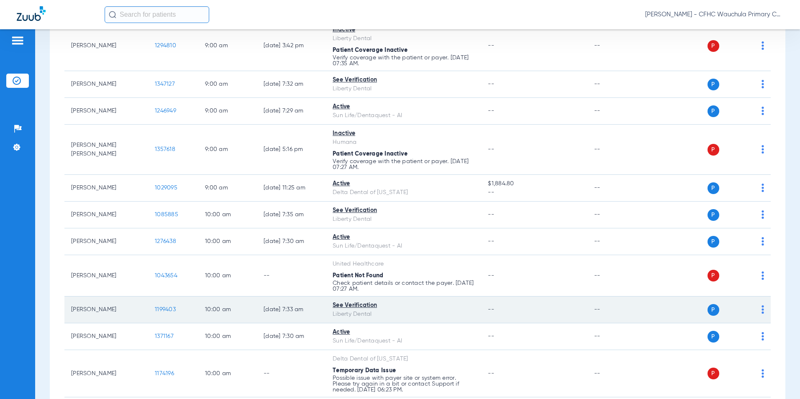
click at [167, 307] on span "1199403" at bounding box center [165, 310] width 21 height 6
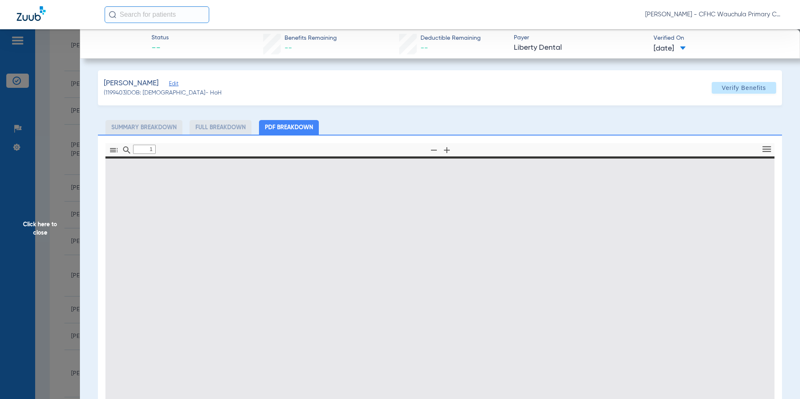
click at [734, 88] on span "Verify Benefits" at bounding box center [744, 88] width 44 height 7
click at [612, 96] on div "SERRANO, CRYSTAL Edit (1199403) DOB: 03/24/1989 - HoH Verify Benefits" at bounding box center [440, 87] width 684 height 35
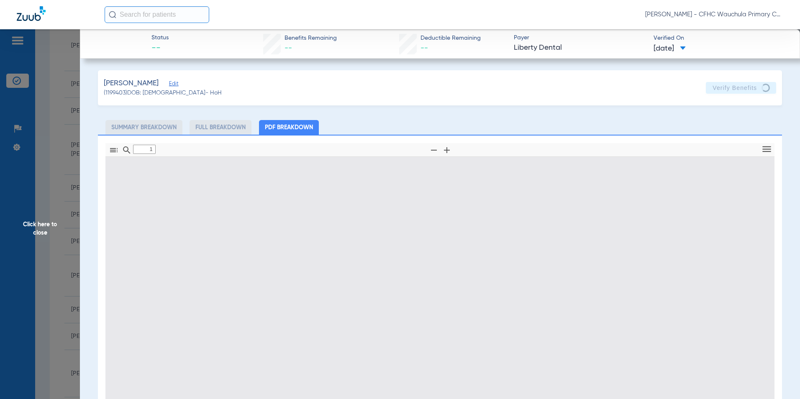
type input "0"
select select "page-width"
type input "1"
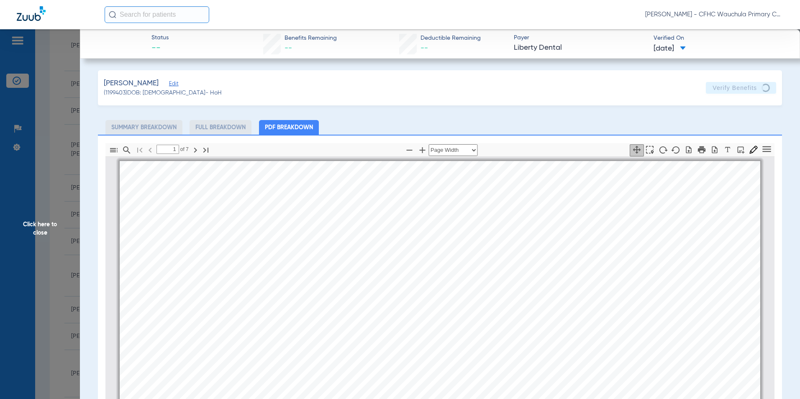
scroll to position [4, 0]
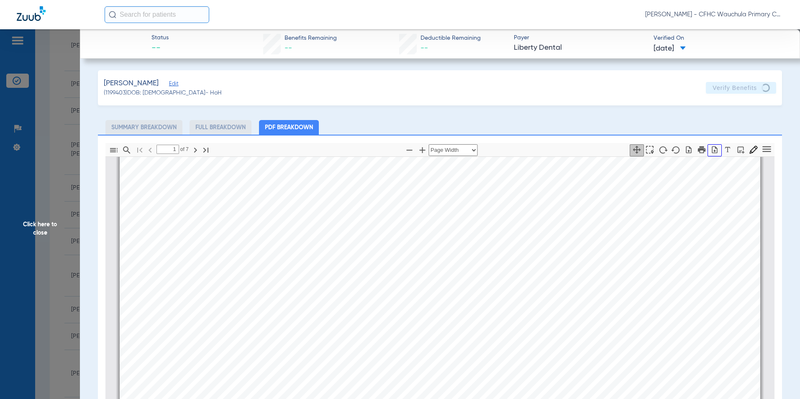
click at [712, 148] on icon "button" at bounding box center [714, 149] width 5 height 7
click at [51, 228] on span "Click here to close" at bounding box center [40, 228] width 80 height 399
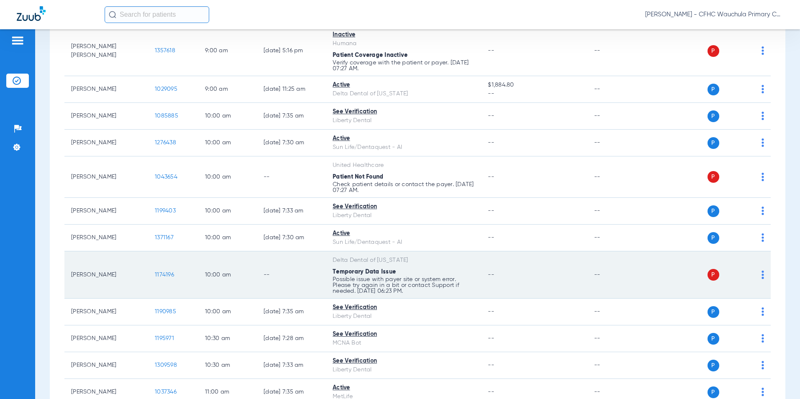
scroll to position [502, 0]
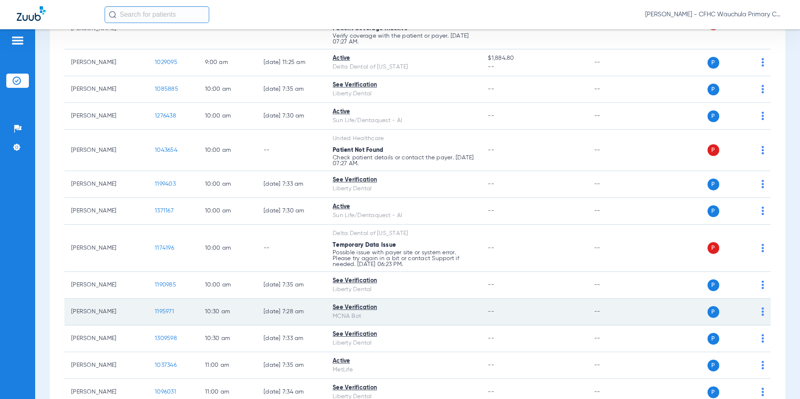
click at [167, 312] on span "1195971" at bounding box center [164, 312] width 19 height 6
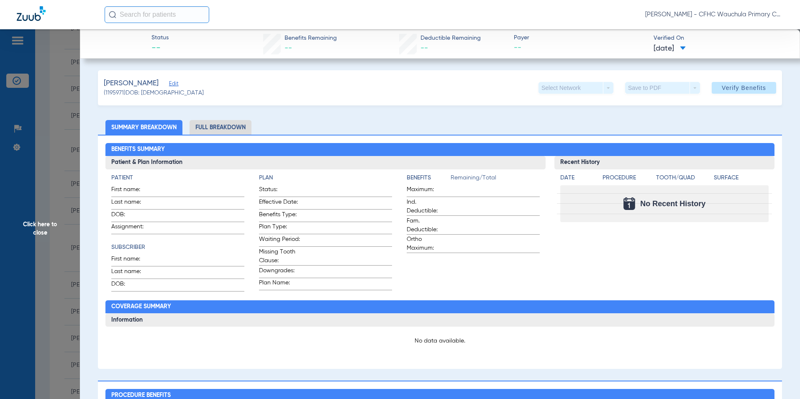
click at [221, 130] on li "Full Breakdown" at bounding box center [221, 127] width 62 height 15
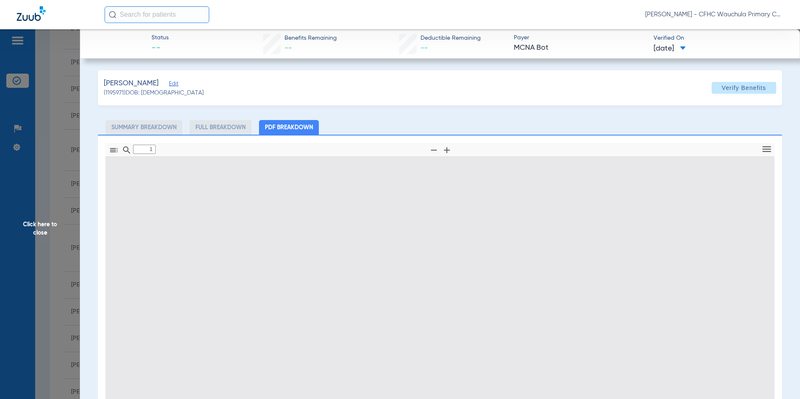
type input "0"
select select "page-width"
type input "1"
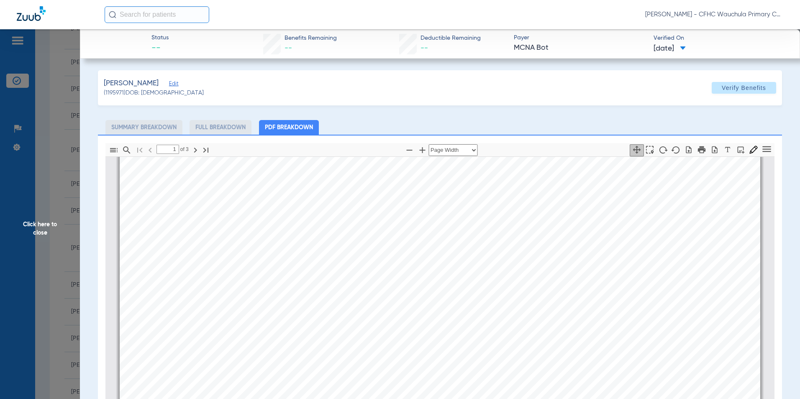
scroll to position [0, 0]
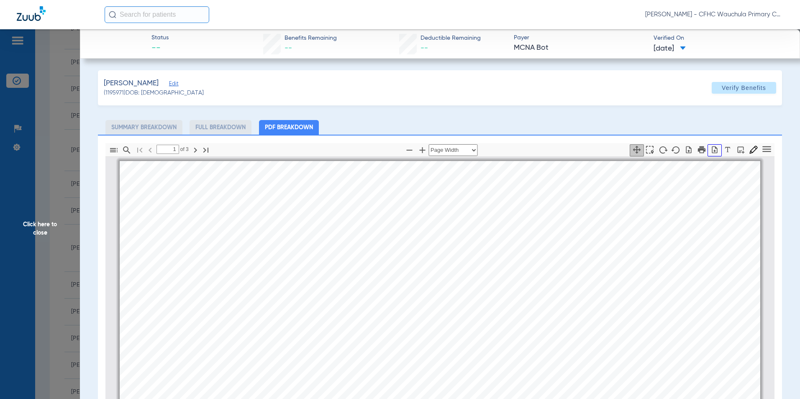
click at [712, 150] on icon "button" at bounding box center [715, 150] width 8 height 8
click at [31, 226] on span "Click here to close" at bounding box center [40, 228] width 80 height 399
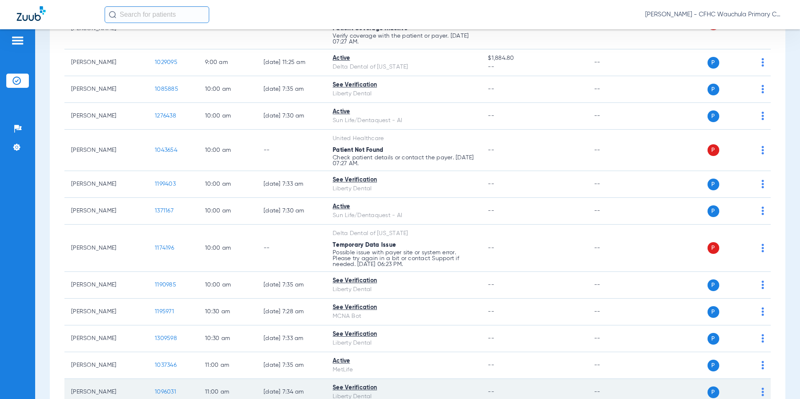
click at [167, 389] on span "1096031" at bounding box center [165, 392] width 21 height 6
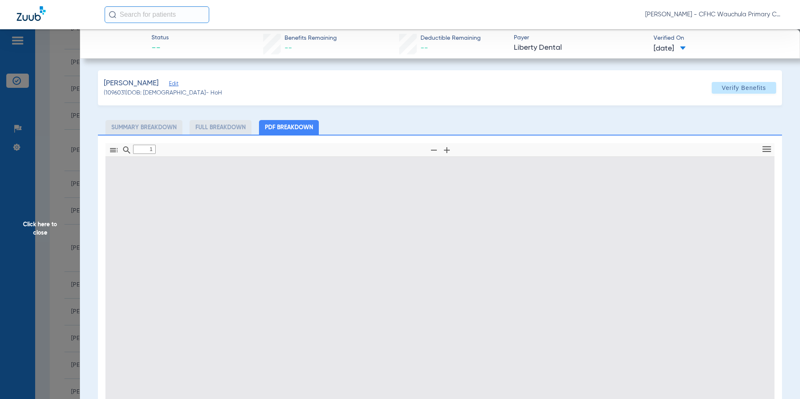
type input "0"
select select "page-width"
type input "1"
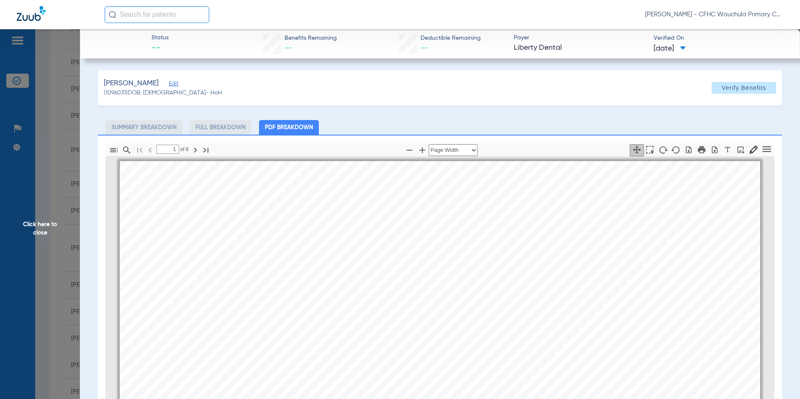
scroll to position [4, 0]
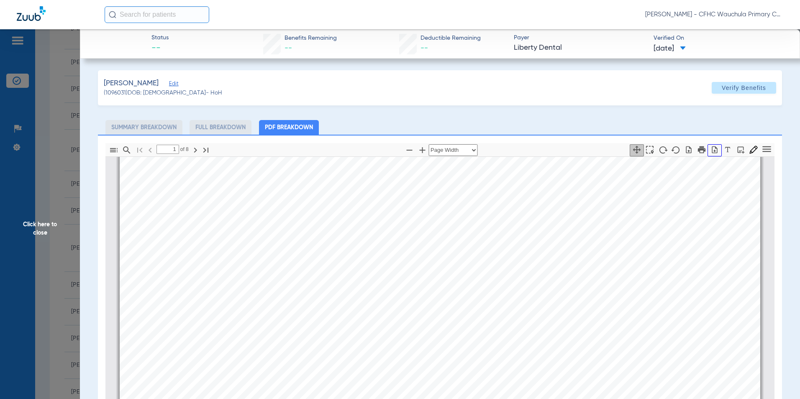
drag, startPoint x: 712, startPoint y: 155, endPoint x: 711, endPoint y: 148, distance: 6.8
click at [712, 155] on button "button" at bounding box center [715, 150] width 14 height 12
drag, startPoint x: 711, startPoint y: 148, endPoint x: 540, endPoint y: 186, distance: 175.4
click at [712, 148] on icon "button" at bounding box center [714, 149] width 5 height 7
click at [40, 228] on span "Click here to close" at bounding box center [40, 228] width 80 height 399
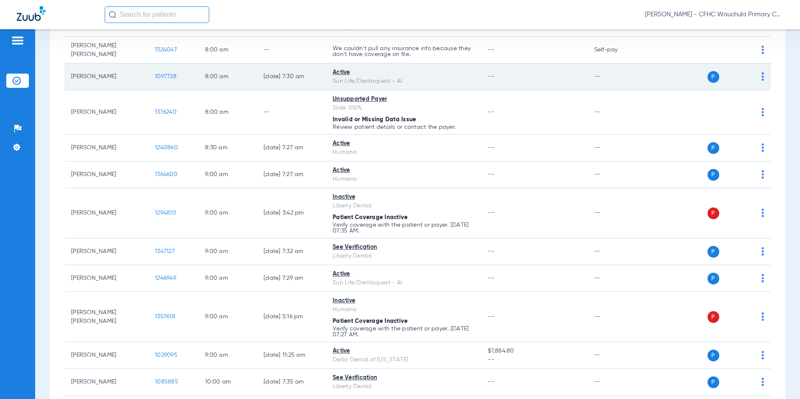
scroll to position [0, 0]
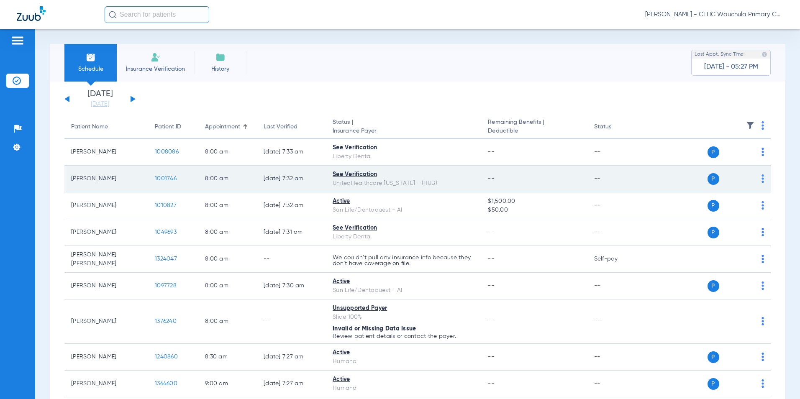
click at [163, 178] on span "1001746" at bounding box center [166, 179] width 22 height 6
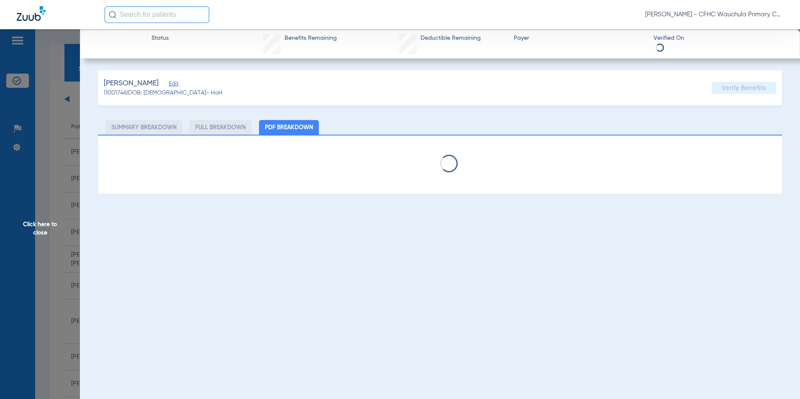
select select "page-width"
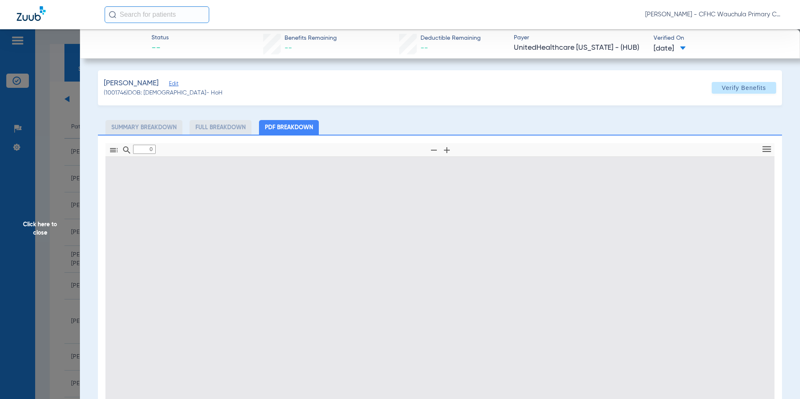
type input "1"
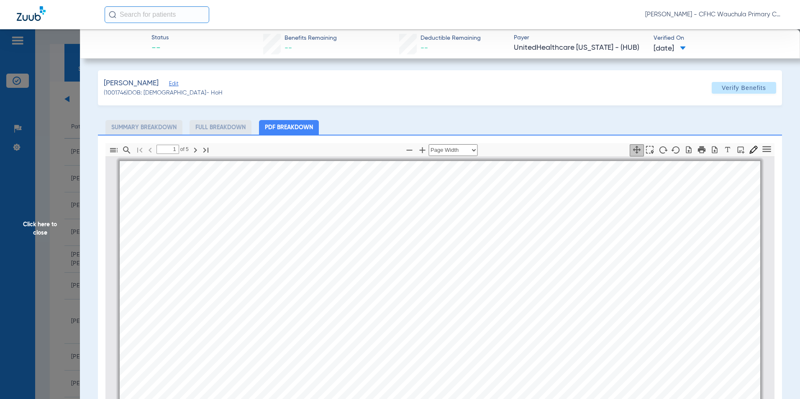
scroll to position [4, 0]
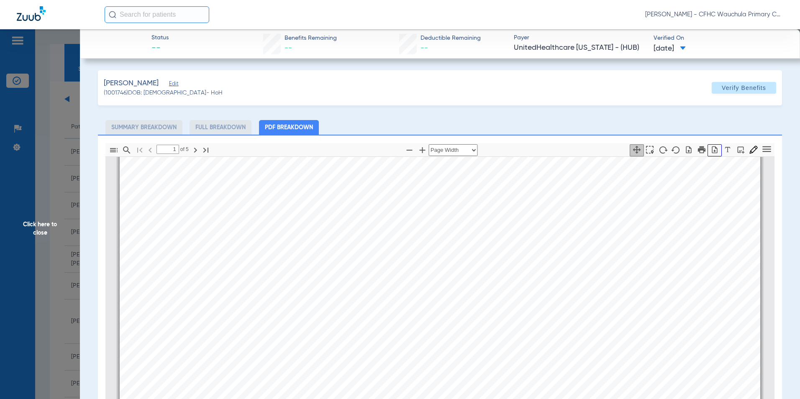
click at [711, 151] on icon "button" at bounding box center [715, 150] width 8 height 8
click at [47, 224] on span "Click here to close" at bounding box center [40, 228] width 80 height 399
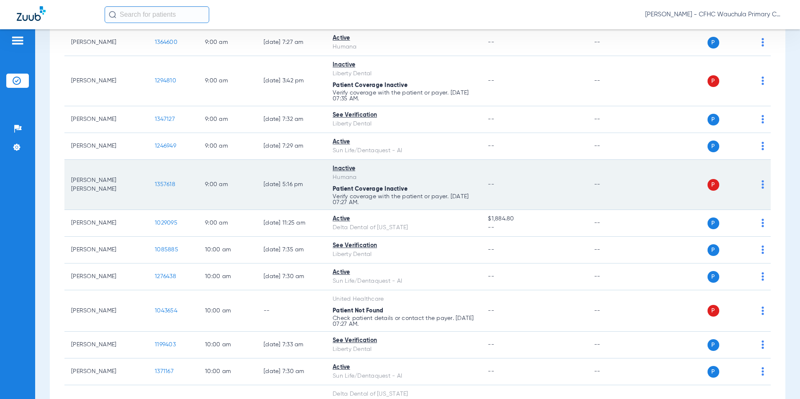
scroll to position [460, 0]
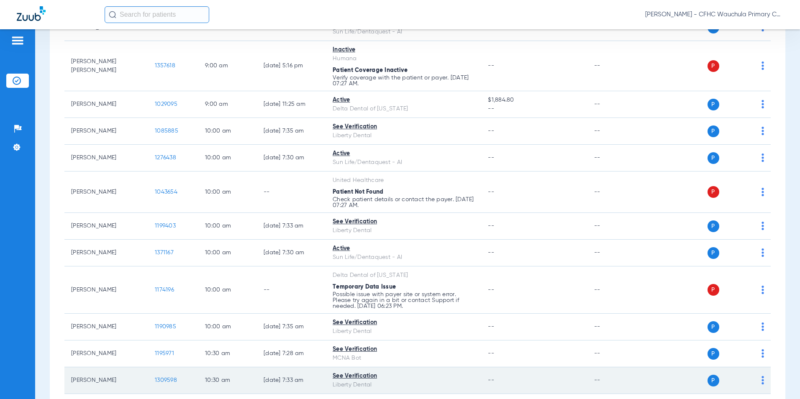
click at [162, 378] on span "1309598" at bounding box center [166, 381] width 22 height 6
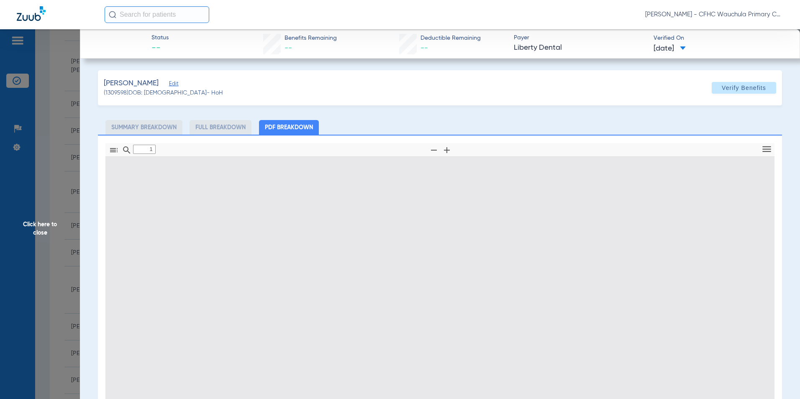
type input "0"
select select "page-width"
type input "1"
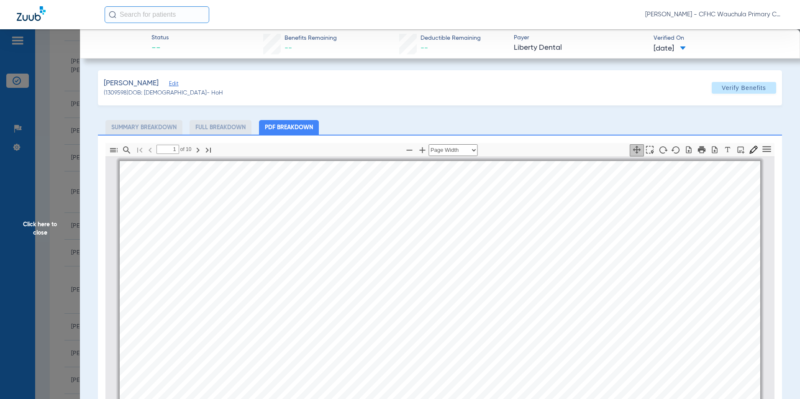
scroll to position [4, 0]
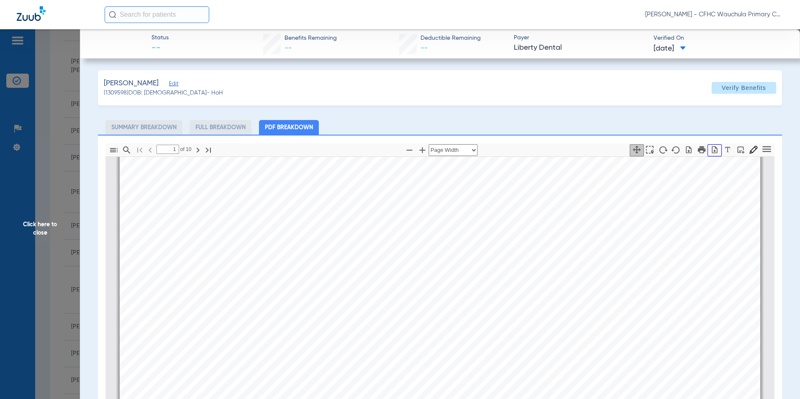
click at [711, 151] on icon "button" at bounding box center [715, 150] width 8 height 8
click at [37, 226] on span "Click here to close" at bounding box center [40, 228] width 80 height 399
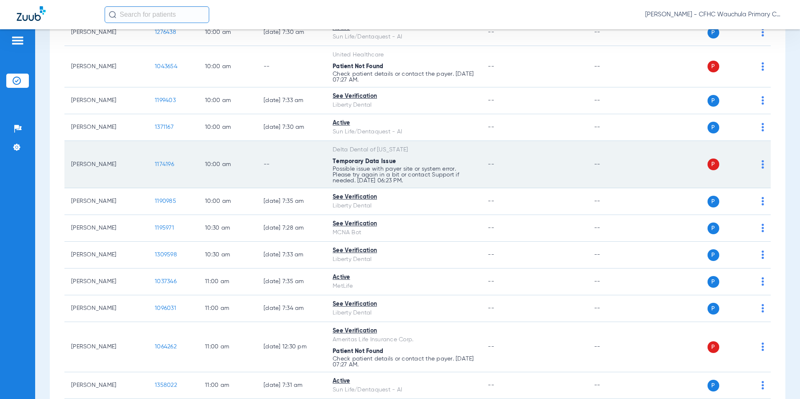
scroll to position [628, 0]
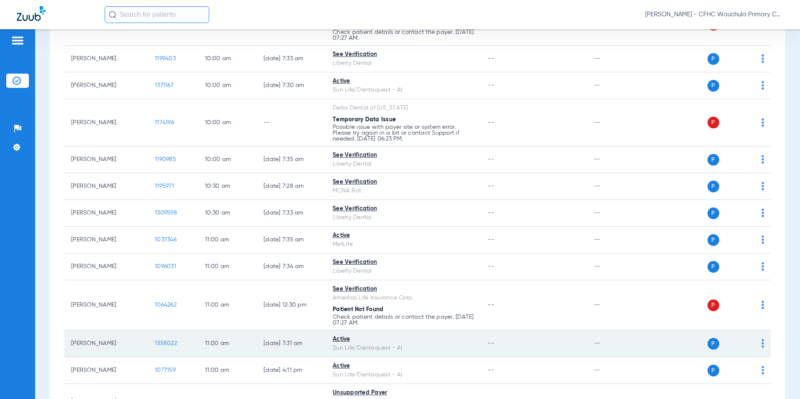
click at [169, 342] on span "1358022" at bounding box center [166, 344] width 22 height 6
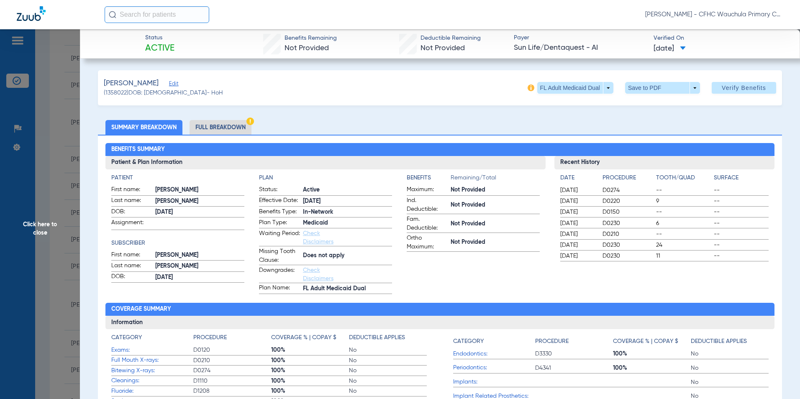
click at [218, 125] on li "Full Breakdown" at bounding box center [221, 127] width 62 height 15
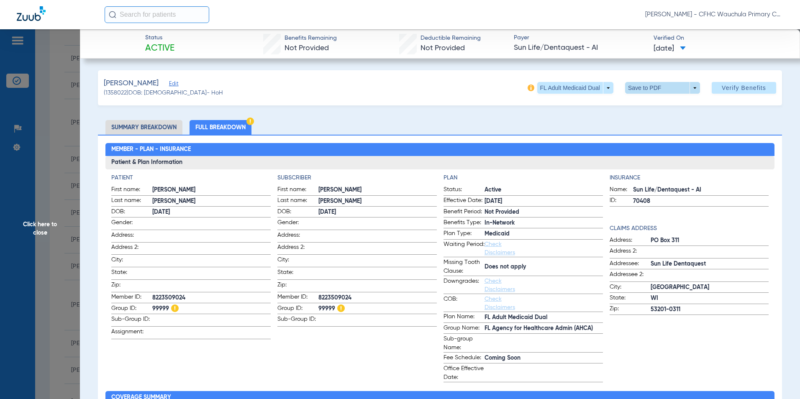
click at [644, 86] on span at bounding box center [662, 88] width 75 height 12
click at [642, 108] on button "insert_drive_file Save to PDF" at bounding box center [650, 104] width 63 height 17
click at [40, 226] on span "Click here to close" at bounding box center [40, 228] width 80 height 399
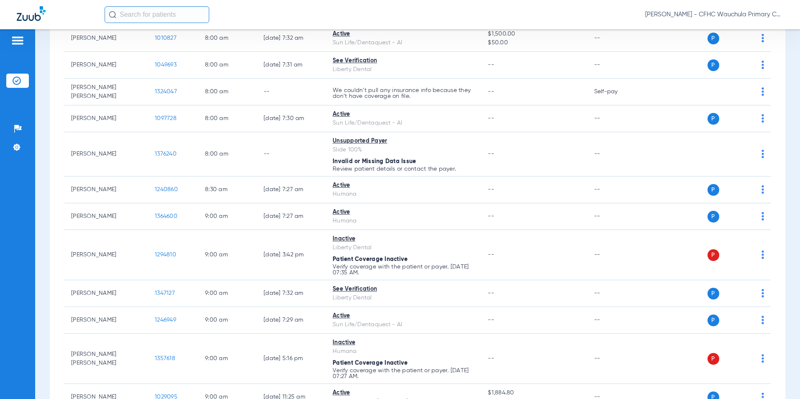
scroll to position [0, 0]
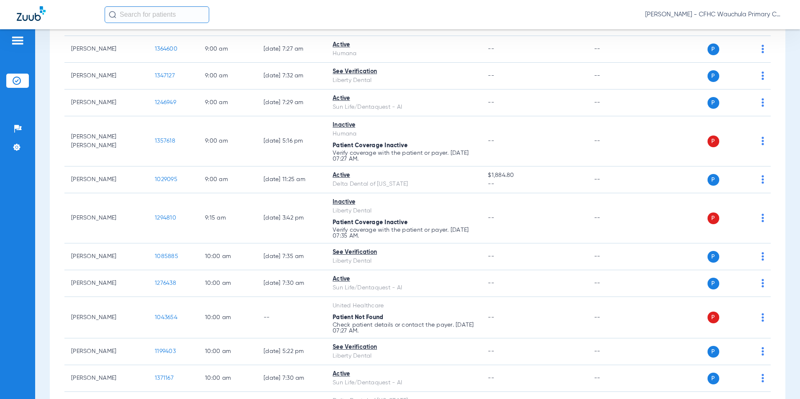
scroll to position [42, 0]
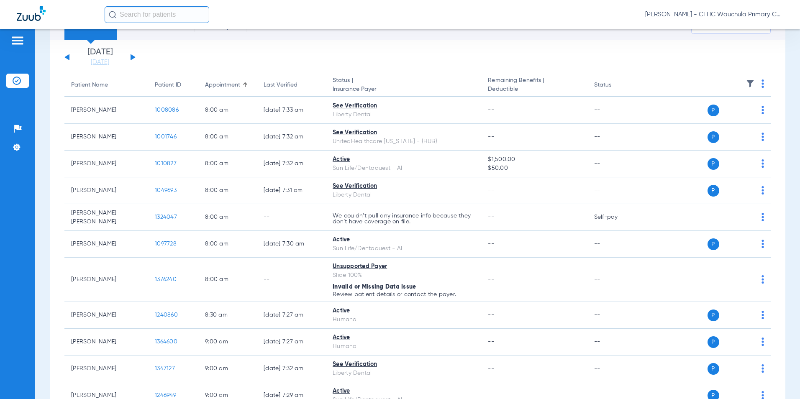
drag, startPoint x: 274, startPoint y: 62, endPoint x: 269, endPoint y: 59, distance: 5.8
click at [274, 62] on app-single-date-navigator "Saturday 06-07-2025 Sunday 06-08-2025 Monday 06-09-2025 Tuesday 06-10-2025 Wedn…" at bounding box center [417, 57] width 707 height 18
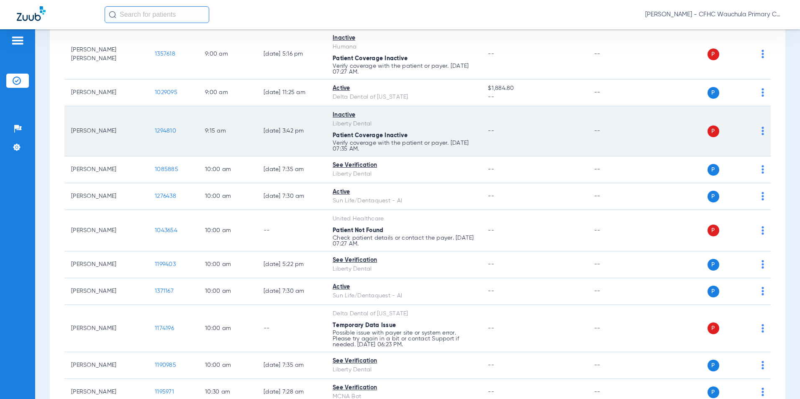
scroll to position [460, 0]
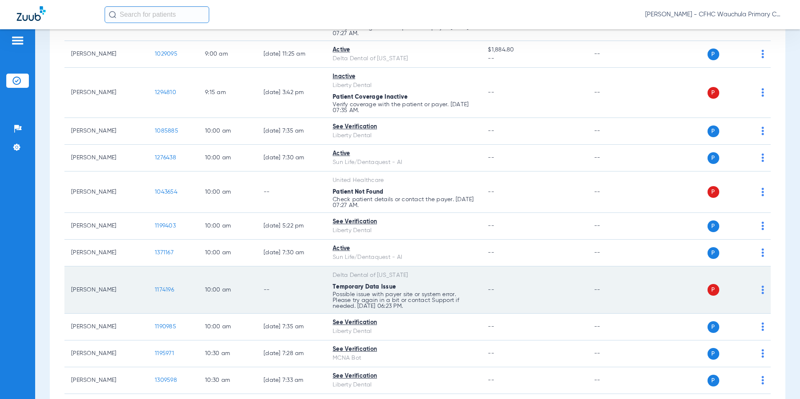
click at [162, 287] on span "1174196" at bounding box center [164, 290] width 19 height 6
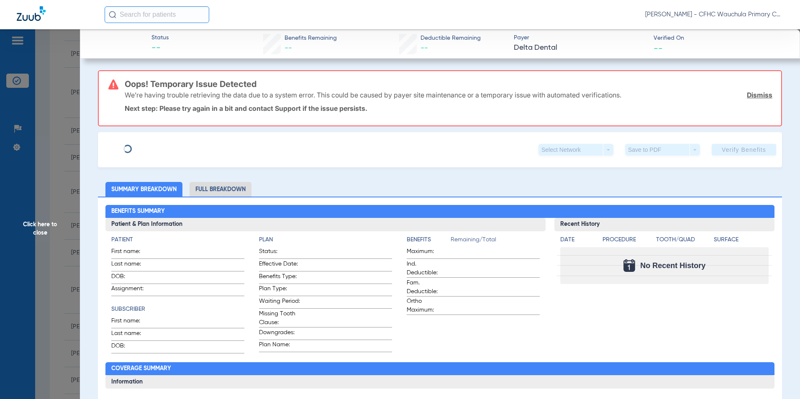
click at [754, 95] on link "Dismiss" at bounding box center [760, 95] width 26 height 8
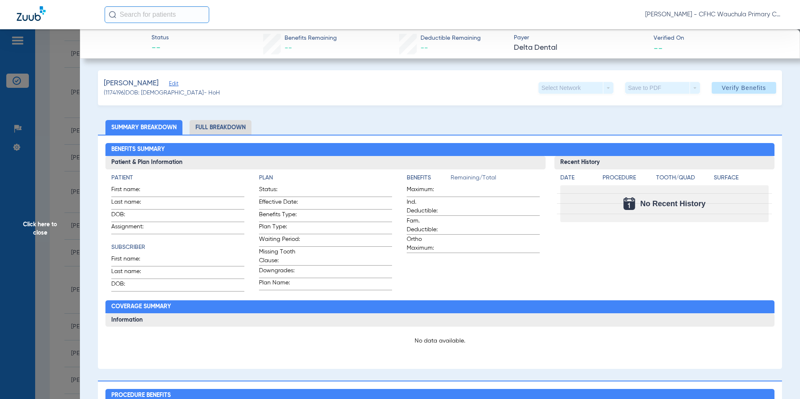
click at [169, 86] on span "Edit" at bounding box center [173, 85] width 8 height 8
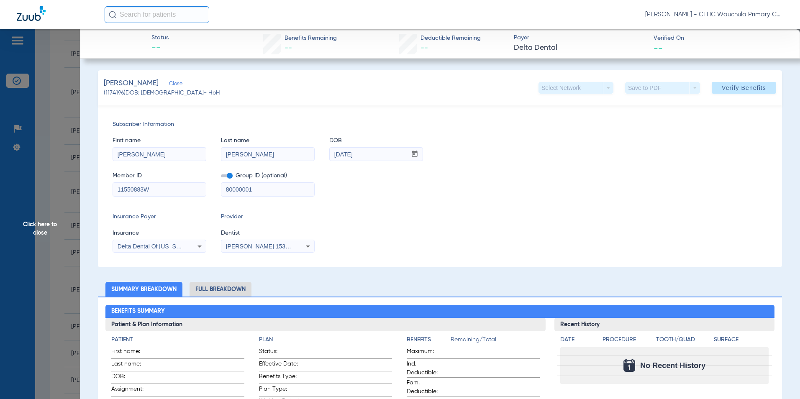
drag, startPoint x: 152, startPoint y: 187, endPoint x: 3, endPoint y: 183, distance: 149.5
click at [386, 227] on div "Insurance Payer Insurance Delta Dental Of Arkansas Provider Dentist Kenneth And…" at bounding box center [440, 233] width 655 height 40
click at [134, 247] on span "Delta Dental Of [US_STATE]" at bounding box center [155, 246] width 75 height 7
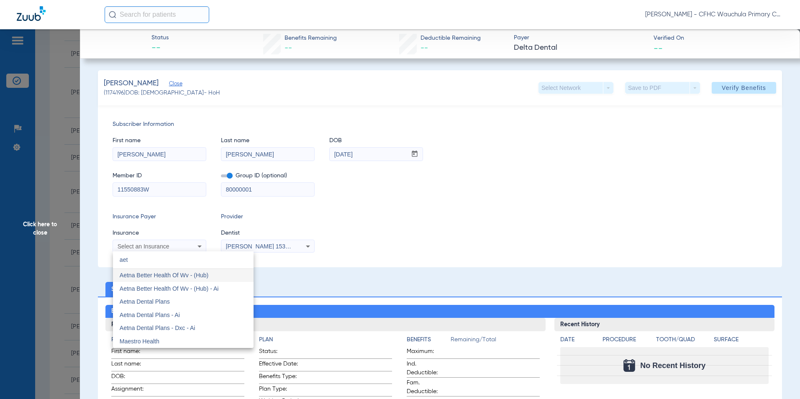
scroll to position [0, 0]
type input "aetna"
click at [163, 298] on span "Aetna Dental Plans" at bounding box center [145, 301] width 50 height 7
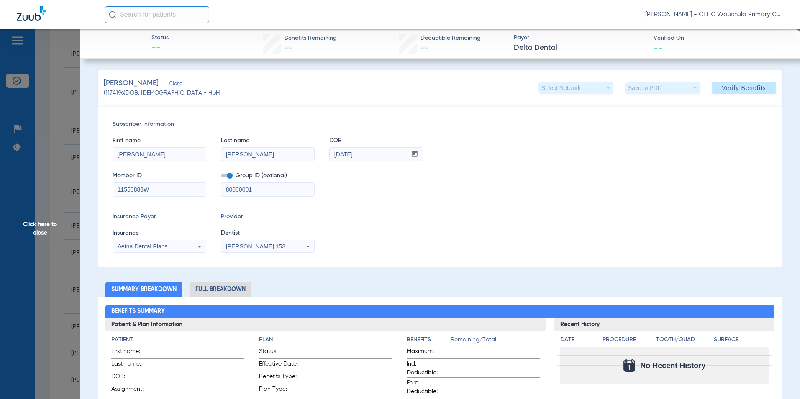
drag, startPoint x: 358, startPoint y: 221, endPoint x: 342, endPoint y: 206, distance: 21.9
click at [359, 220] on div "Insurance Payer Insurance Aetna Dental Plans Provider Dentist Kenneth Andujar B…" at bounding box center [440, 233] width 655 height 40
click at [222, 176] on span at bounding box center [227, 176] width 12 height 3
click at [221, 177] on input "checkbox" at bounding box center [221, 177] width 0 height 0
drag, startPoint x: 370, startPoint y: 212, endPoint x: 375, endPoint y: 214, distance: 4.9
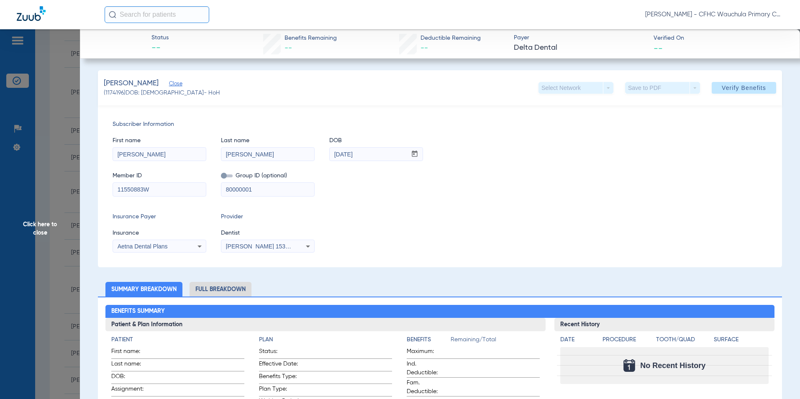
click at [371, 212] on div "Subscriber Information First name JUAN Last name REYNA DOB mm / dd / yyyy 11/30…" at bounding box center [440, 186] width 684 height 162
drag, startPoint x: 738, startPoint y: 88, endPoint x: 710, endPoint y: 166, distance: 82.1
click at [737, 88] on span "Verify Benefits" at bounding box center [744, 88] width 44 height 7
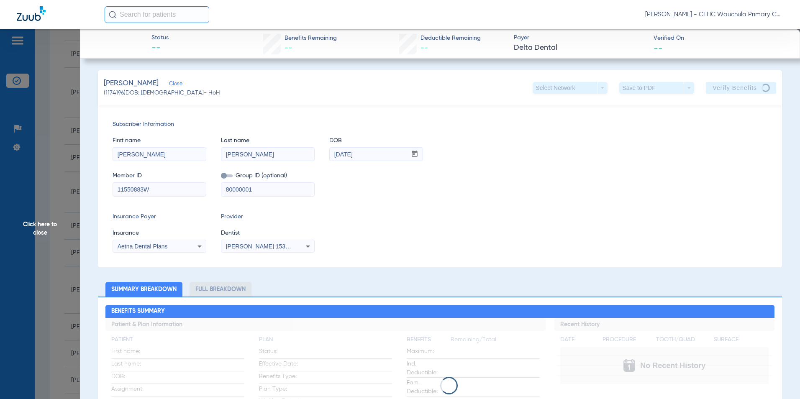
drag, startPoint x: 39, startPoint y: 229, endPoint x: 103, endPoint y: 231, distance: 63.2
click at [39, 229] on span "Click here to close" at bounding box center [40, 228] width 80 height 399
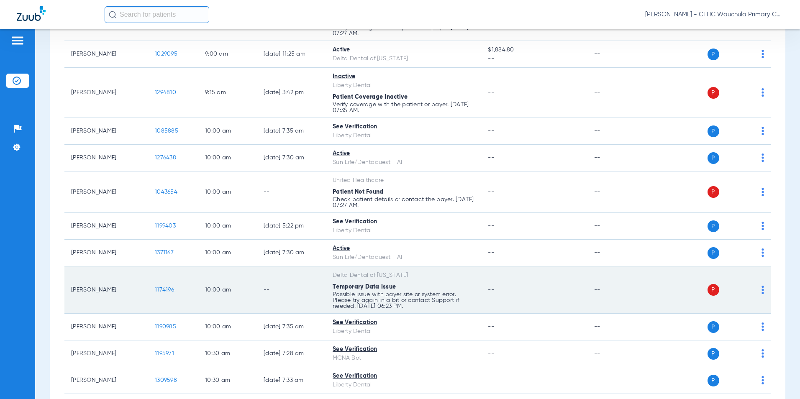
click at [161, 288] on span "1174196" at bounding box center [164, 290] width 19 height 6
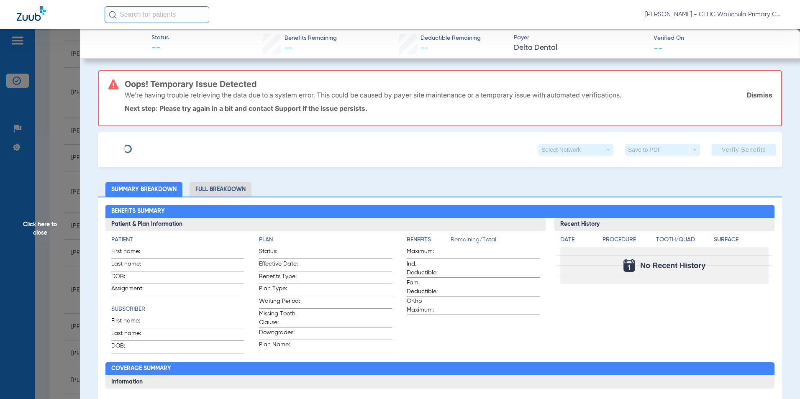
type input "[PERSON_NAME]"
type input "[DATE]"
type input "11550883W"
type input "80000001"
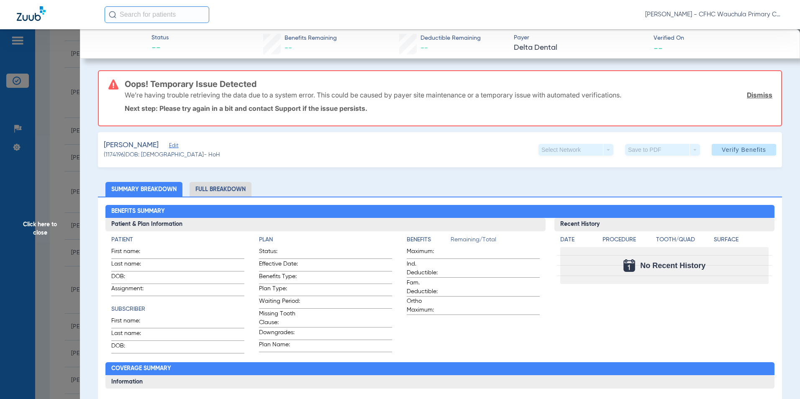
click at [169, 147] on span "Edit" at bounding box center [173, 147] width 8 height 8
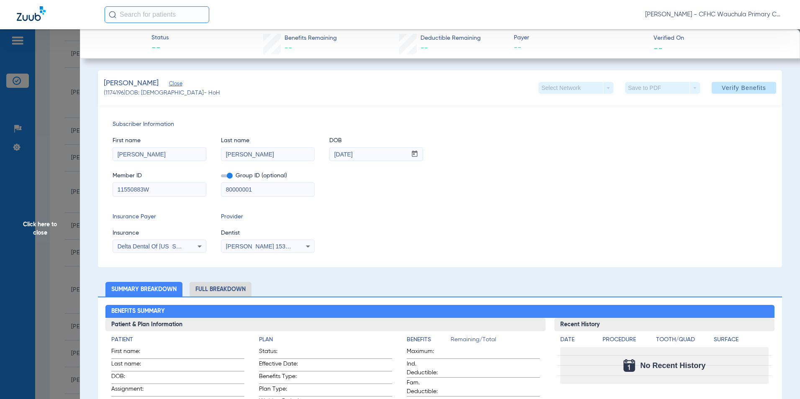
drag, startPoint x: 158, startPoint y: 191, endPoint x: 66, endPoint y: 182, distance: 92.5
type input "11550883W"
click at [341, 208] on div "Subscriber Information First name [PERSON_NAME] Last name [PERSON_NAME] mm / dd…" at bounding box center [440, 186] width 684 height 162
click at [223, 177] on span at bounding box center [227, 176] width 12 height 3
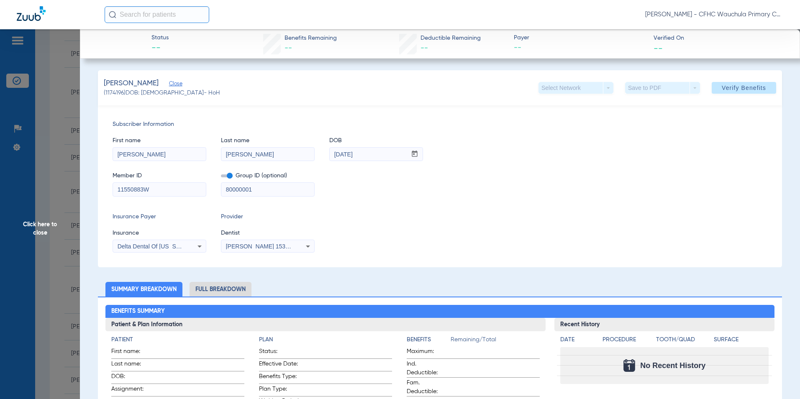
click at [221, 177] on input "checkbox" at bounding box center [221, 177] width 0 height 0
click at [405, 232] on div "Insurance Payer Insurance Delta Dental Of Arkansas Provider Dentist Kenneth And…" at bounding box center [440, 233] width 655 height 40
click at [715, 88] on span at bounding box center [744, 88] width 64 height 20
